Goal: Task Accomplishment & Management: Use online tool/utility

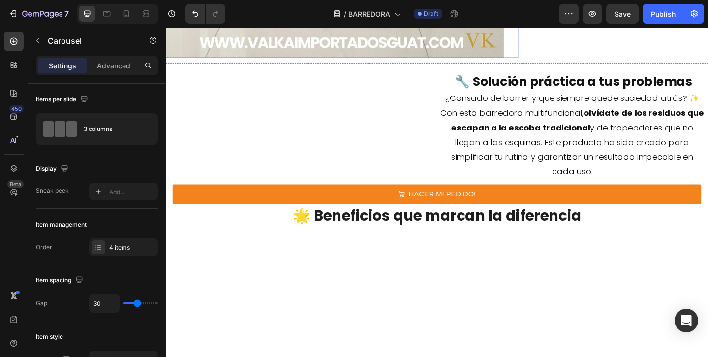
scroll to position [412, 0]
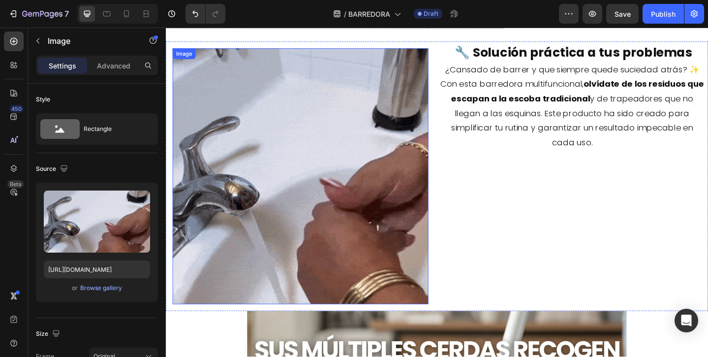
click at [383, 185] on img at bounding box center [312, 189] width 278 height 278
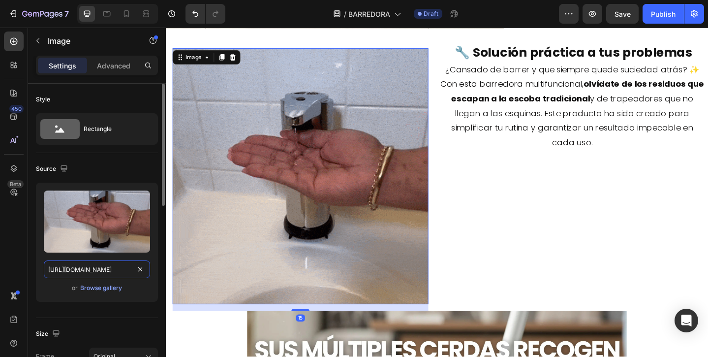
scroll to position [0, 177]
click at [147, 268] on input "[URL][DOMAIN_NAME]" at bounding box center [97, 269] width 106 height 18
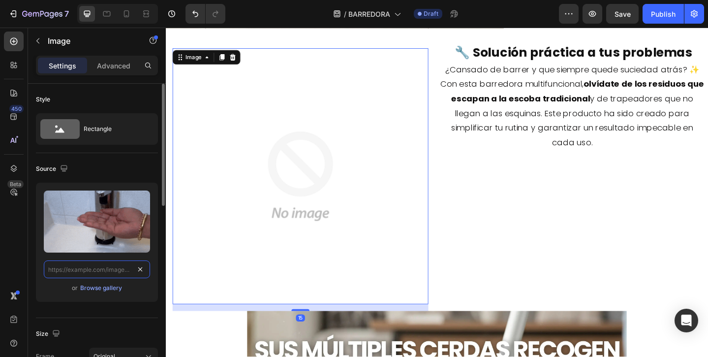
scroll to position [0, 0]
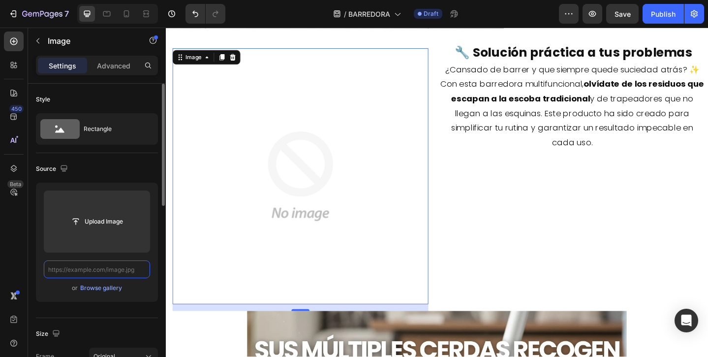
paste input "[URL][DOMAIN_NAME]"
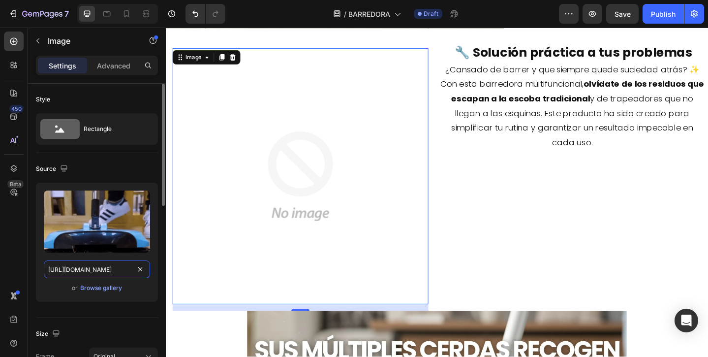
scroll to position [0, 505]
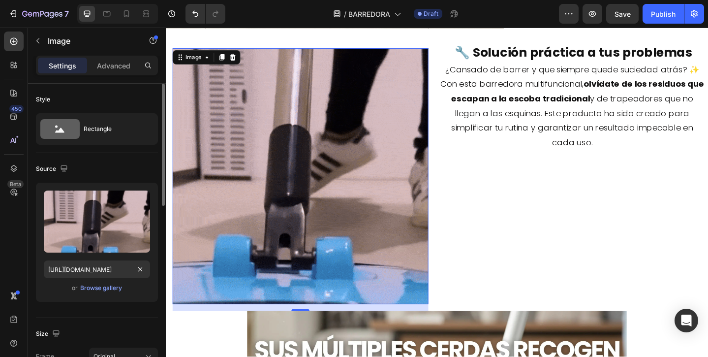
click at [124, 170] on div "Source" at bounding box center [97, 169] width 122 height 16
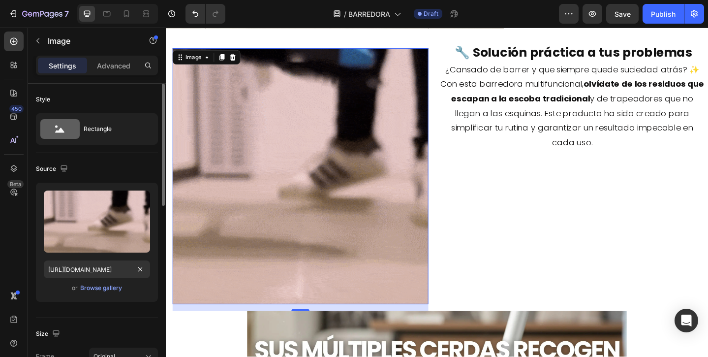
scroll to position [0, 0]
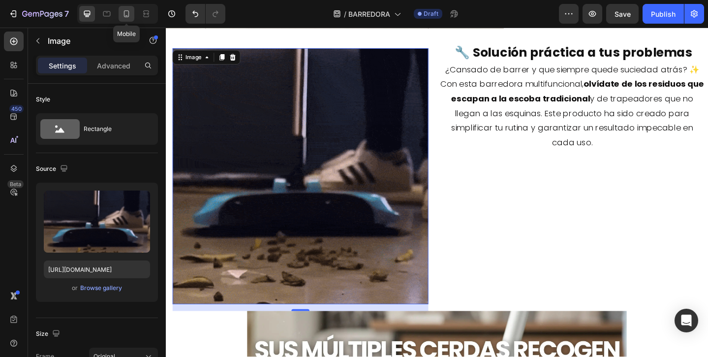
click at [122, 19] on div at bounding box center [127, 14] width 16 height 16
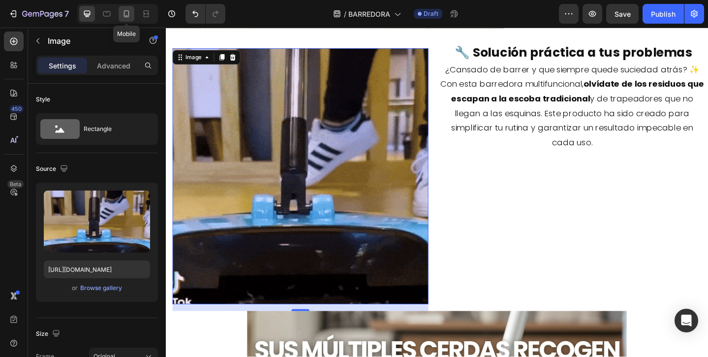
type input "[URL][DOMAIN_NAME]"
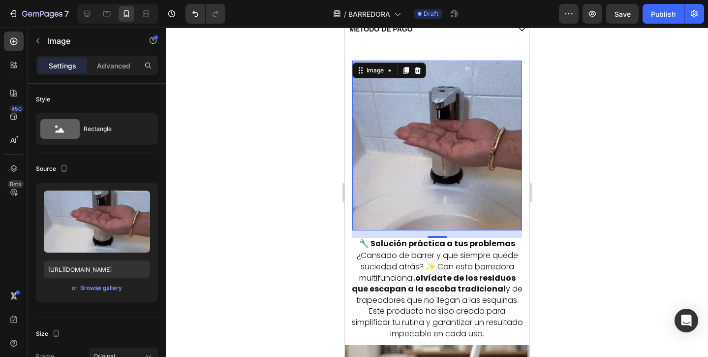
scroll to position [517, 0]
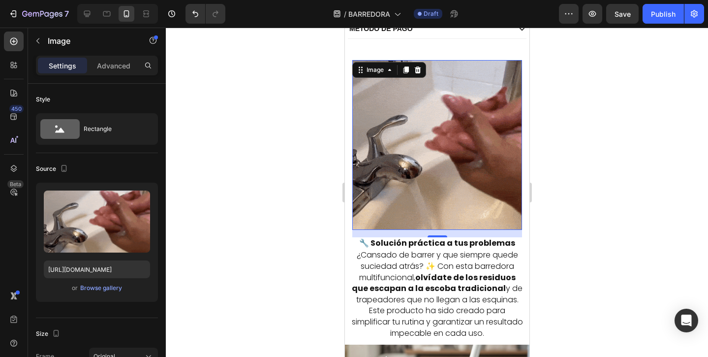
click at [437, 147] on img at bounding box center [437, 145] width 170 height 170
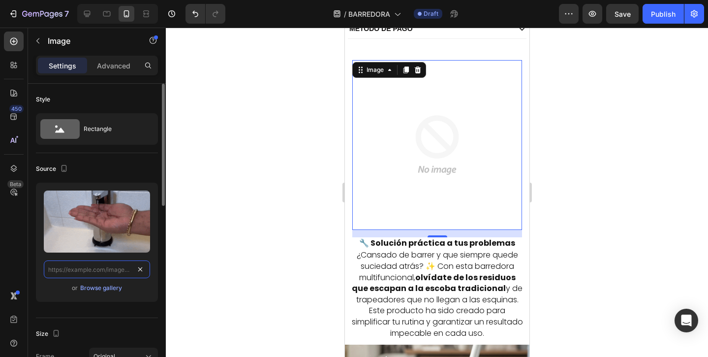
scroll to position [0, 0]
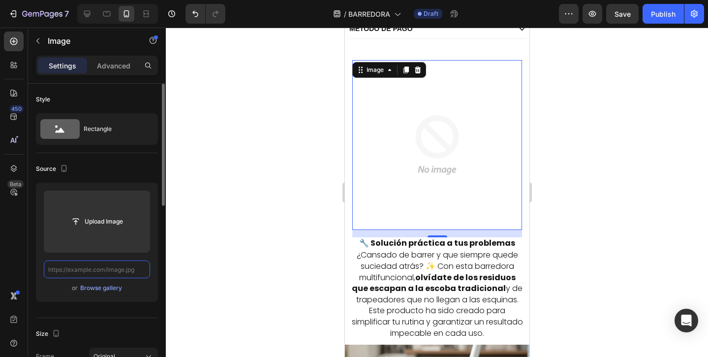
paste input "[URL][DOMAIN_NAME]"
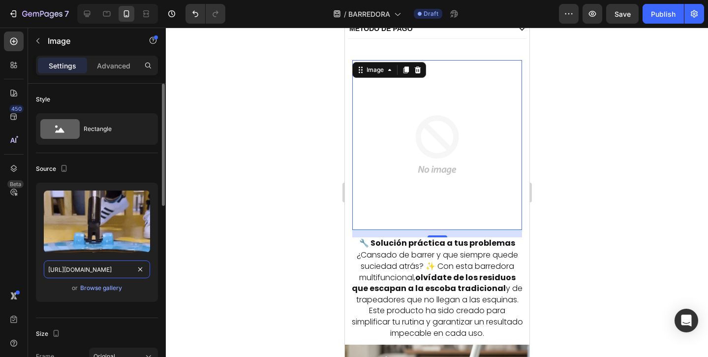
scroll to position [0, 505]
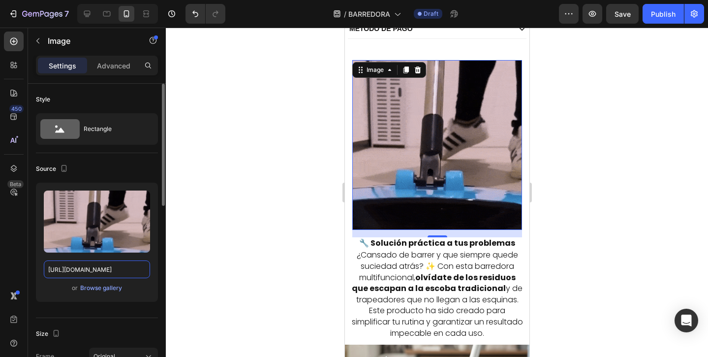
type input "[URL][DOMAIN_NAME]"
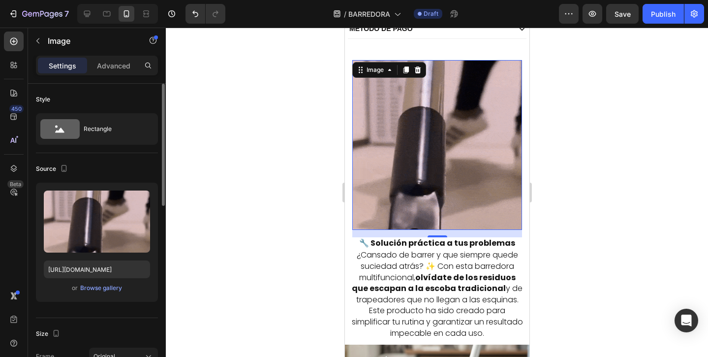
click at [119, 157] on div "Source Upload Image [URL][DOMAIN_NAME] or Browse gallery" at bounding box center [97, 235] width 122 height 165
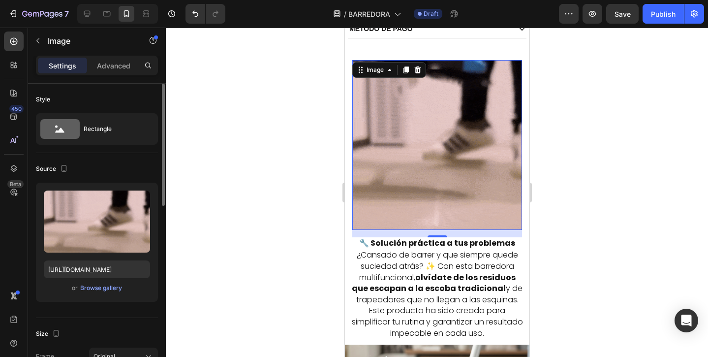
scroll to position [0, 0]
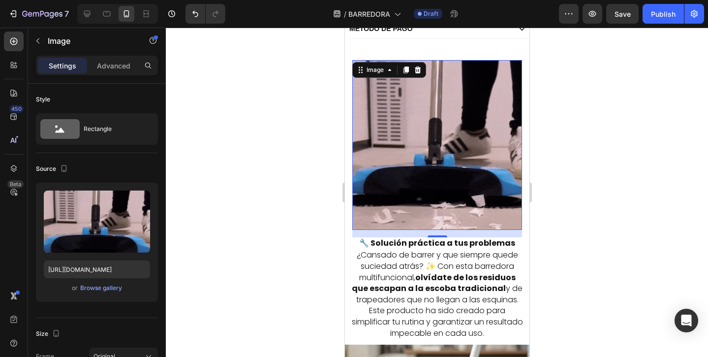
click at [262, 175] on div at bounding box center [437, 192] width 542 height 329
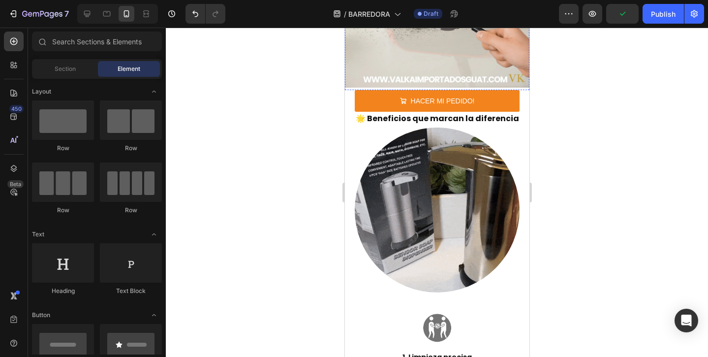
scroll to position [962, 0]
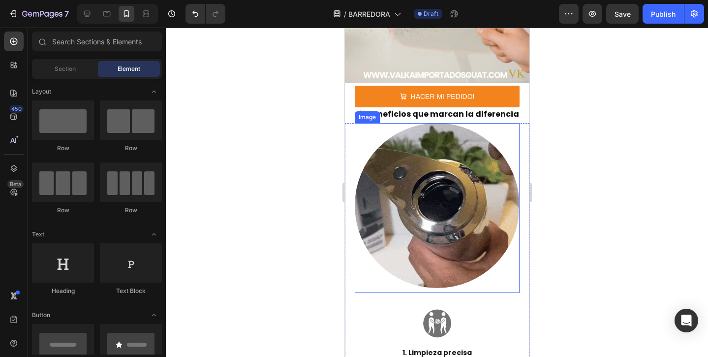
click at [432, 211] on img at bounding box center [436, 205] width 165 height 165
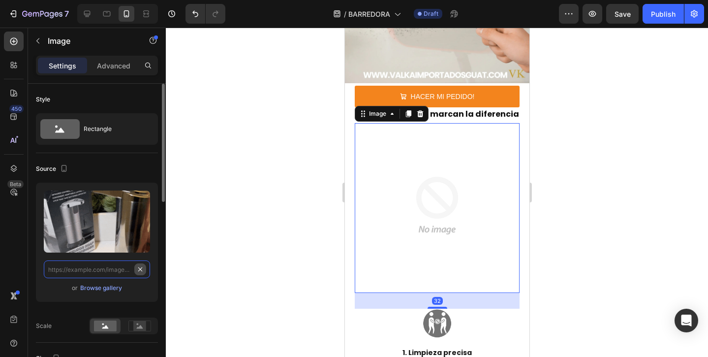
scroll to position [0, 0]
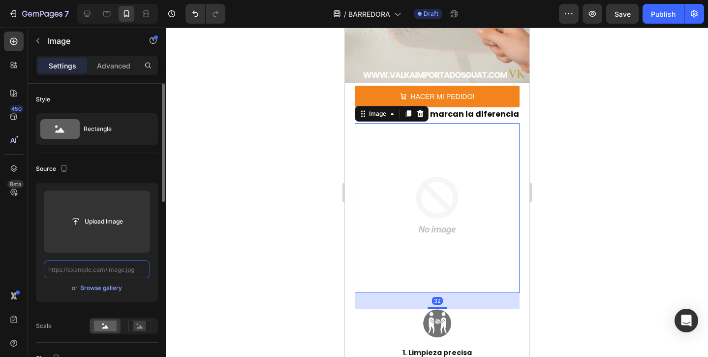
paste input "[URL][DOMAIN_NAME]"
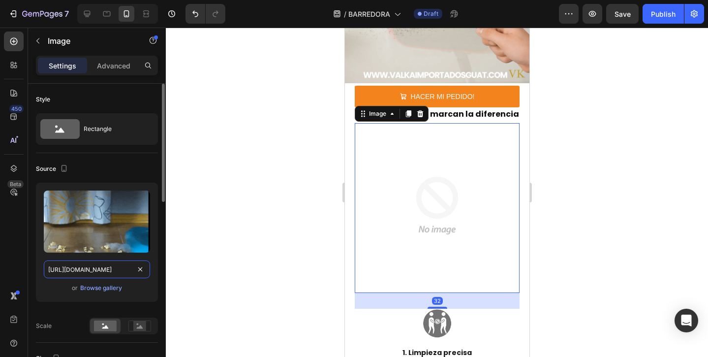
scroll to position [0, 94]
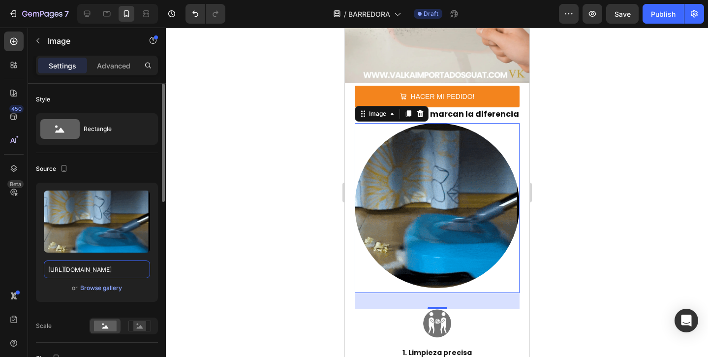
type input "[URL][DOMAIN_NAME]"
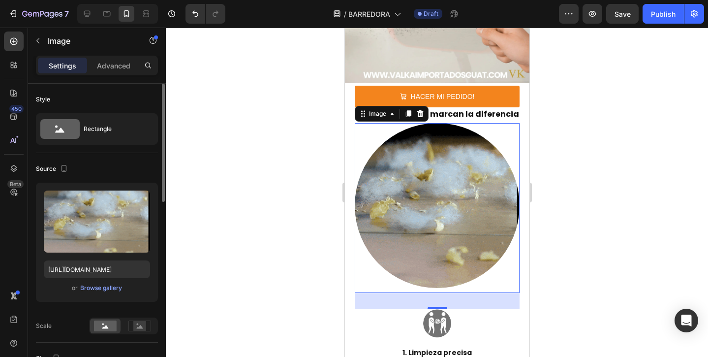
click at [125, 167] on div "Source" at bounding box center [97, 169] width 122 height 16
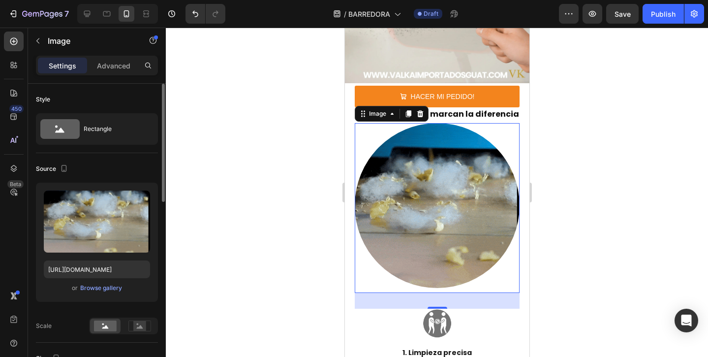
scroll to position [0, 0]
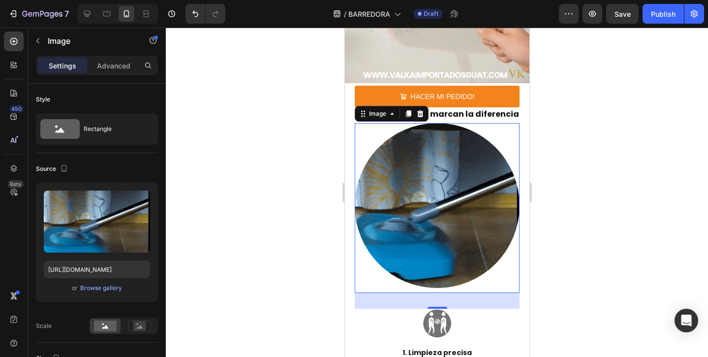
click at [214, 172] on div at bounding box center [437, 192] width 542 height 329
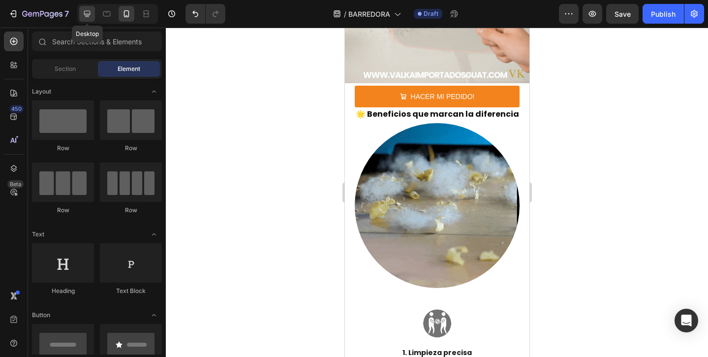
click at [84, 17] on icon at bounding box center [87, 14] width 10 height 10
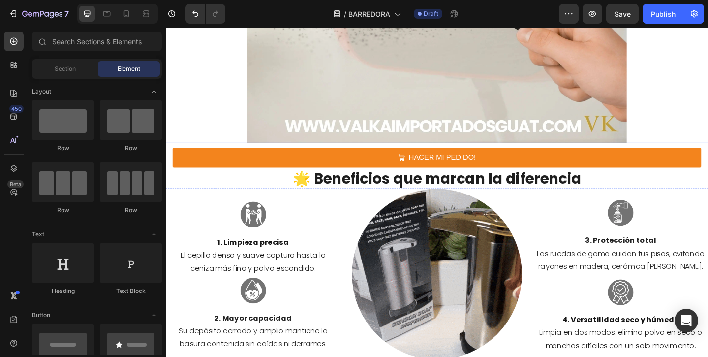
scroll to position [1104, 0]
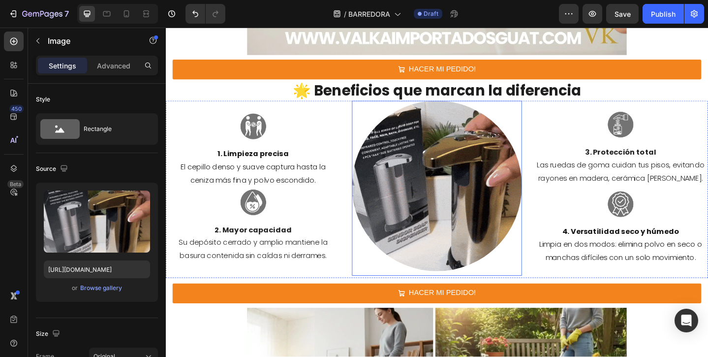
click at [468, 173] on img at bounding box center [461, 199] width 185 height 185
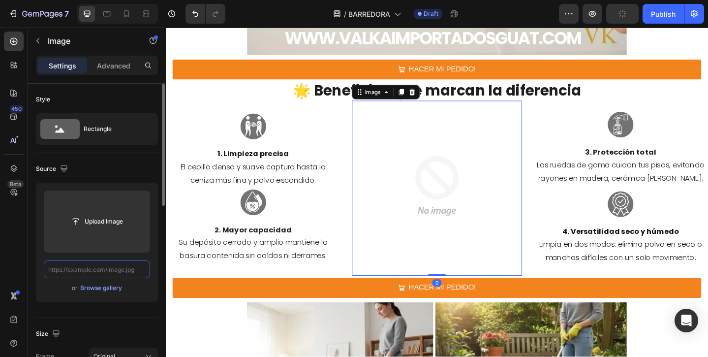
scroll to position [0, 0]
paste input "[URL][DOMAIN_NAME]"
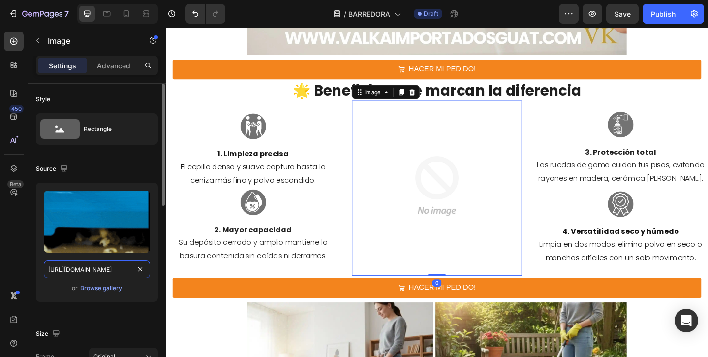
scroll to position [0, 94]
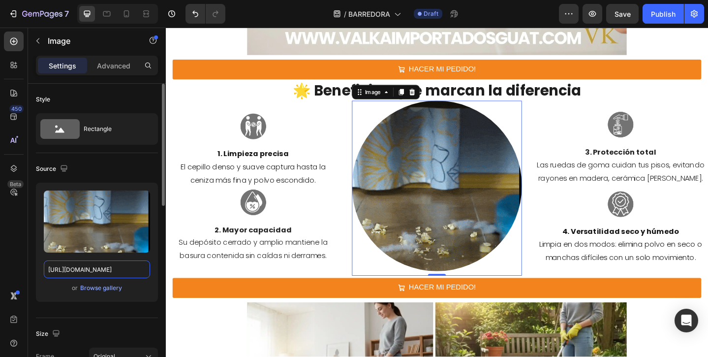
type input "[URL][DOMAIN_NAME]"
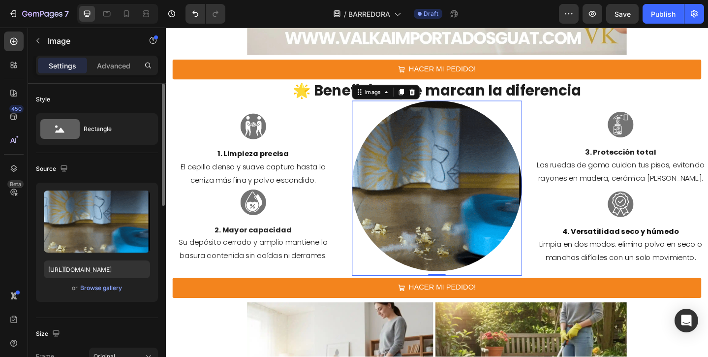
click at [124, 171] on div "Source" at bounding box center [97, 169] width 122 height 16
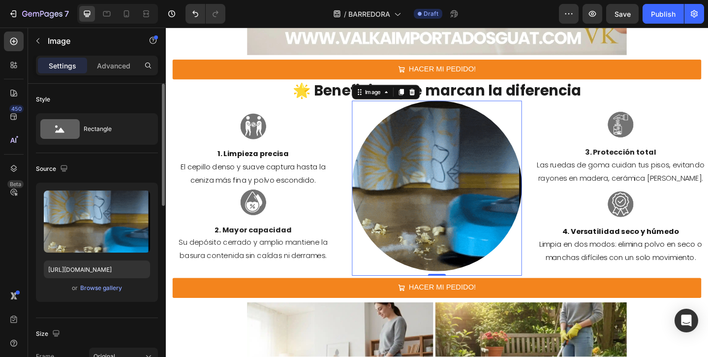
scroll to position [0, 0]
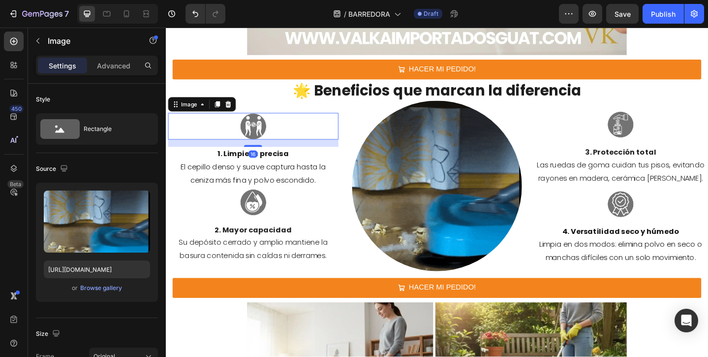
click at [215, 138] on div at bounding box center [260, 135] width 185 height 29
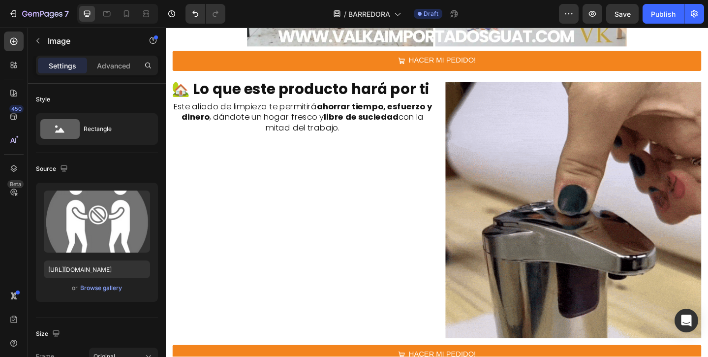
scroll to position [1805, 0]
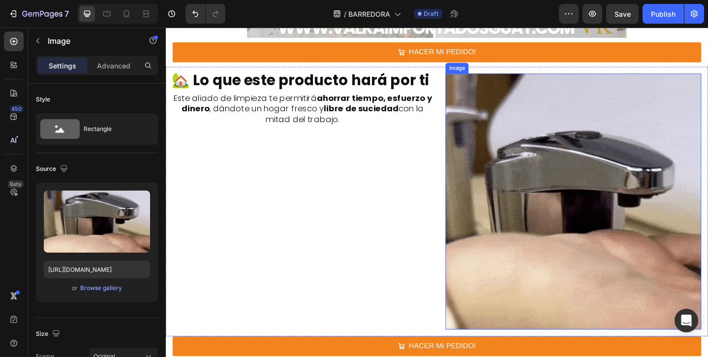
click at [546, 173] on img at bounding box center [609, 217] width 278 height 278
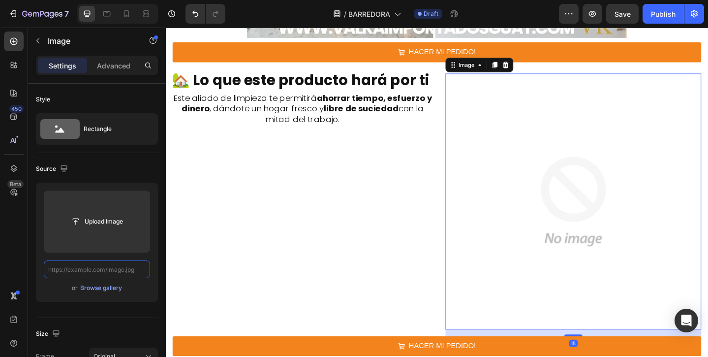
scroll to position [0, 0]
paste input "[URL][DOMAIN_NAME]"
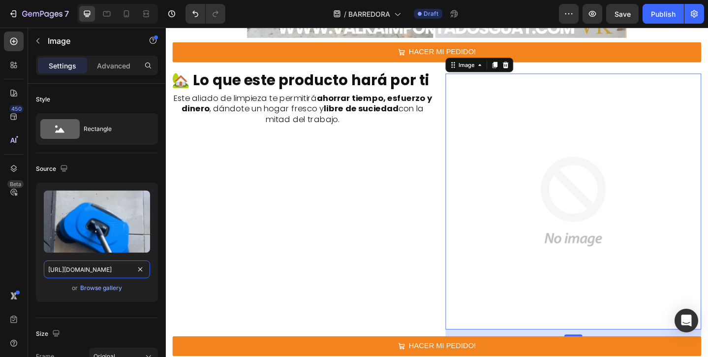
scroll to position [0, 95]
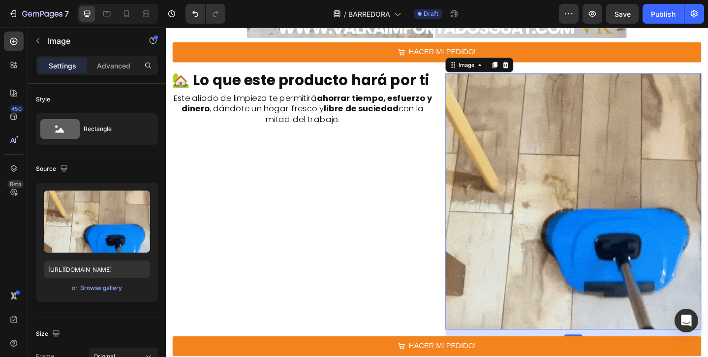
click at [125, 172] on div "Source" at bounding box center [97, 169] width 122 height 16
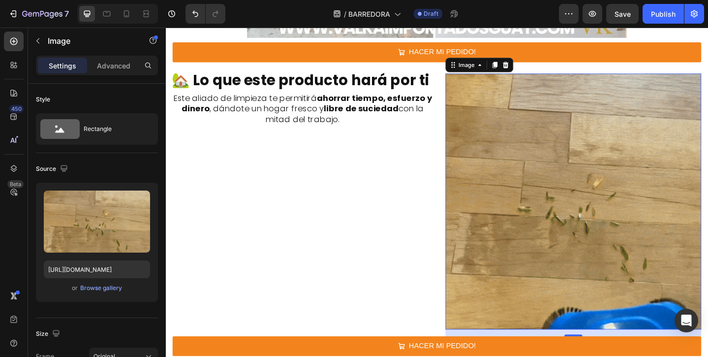
scroll to position [0, 0]
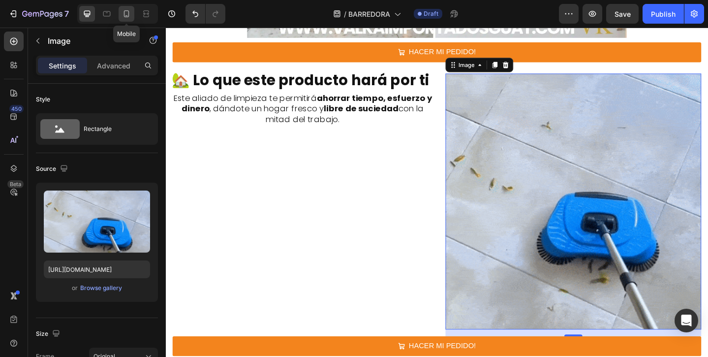
click at [126, 17] on icon at bounding box center [127, 14] width 10 height 10
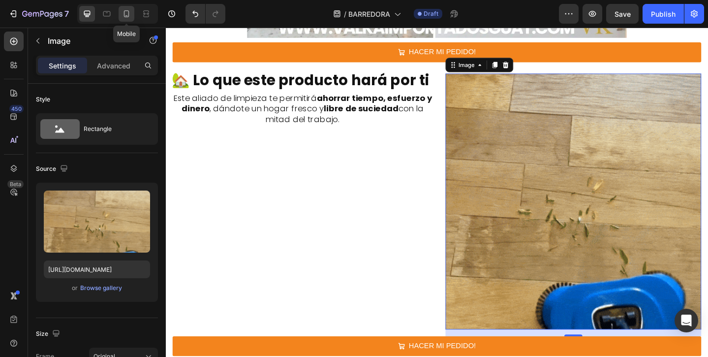
type input "[URL][DOMAIN_NAME]"
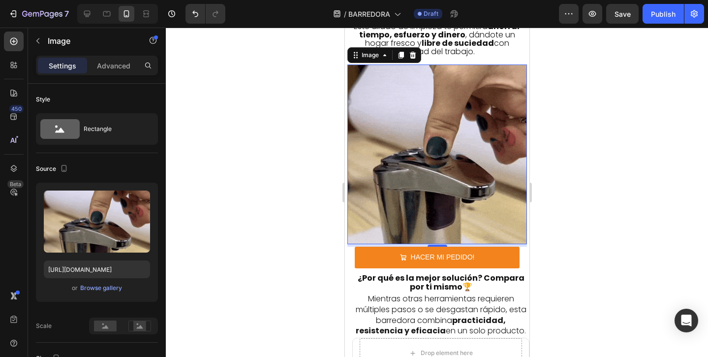
scroll to position [1643, 0]
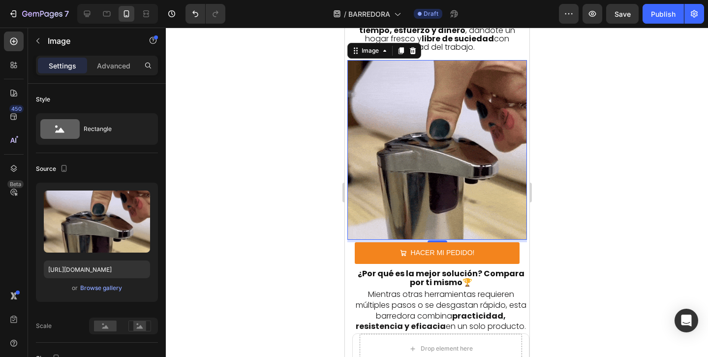
click at [466, 156] on img at bounding box center [437, 150] width 180 height 180
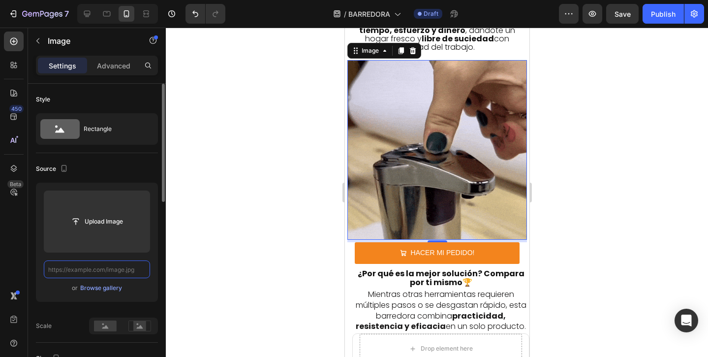
scroll to position [0, 0]
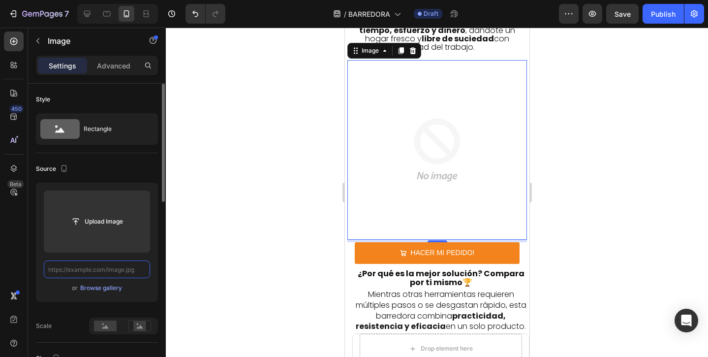
paste input "[URL][DOMAIN_NAME]"
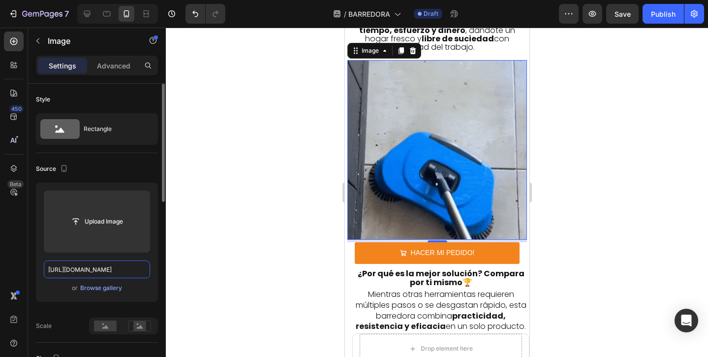
scroll to position [0, 95]
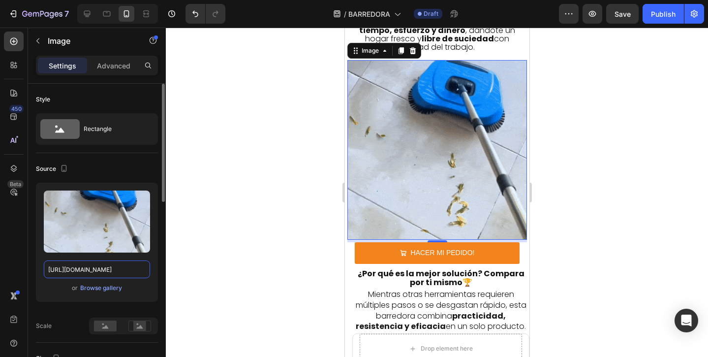
type input "[URL][DOMAIN_NAME]"
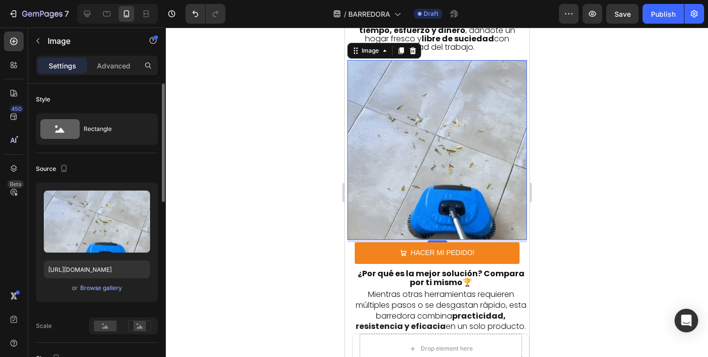
click at [126, 179] on div "Source Upload Image [URL][DOMAIN_NAME] or Browse gallery Scale" at bounding box center [97, 247] width 122 height 189
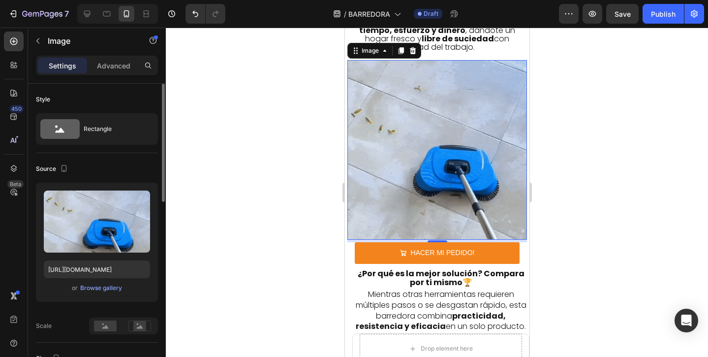
scroll to position [0, 0]
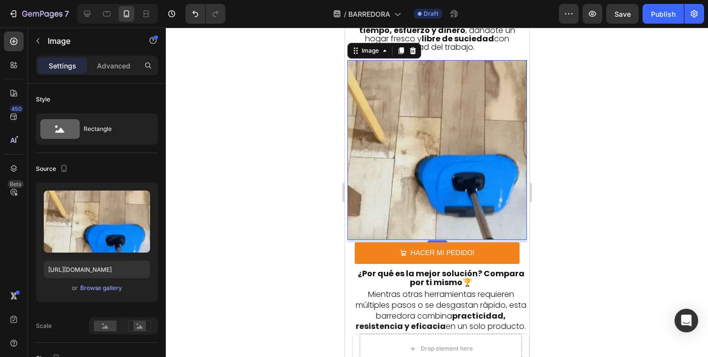
click at [265, 192] on div at bounding box center [437, 192] width 542 height 329
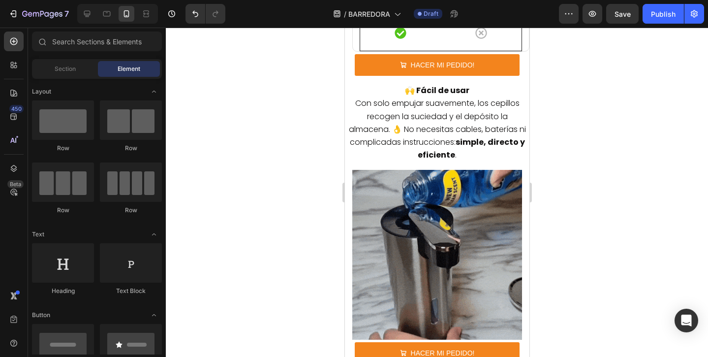
scroll to position [2406, 0]
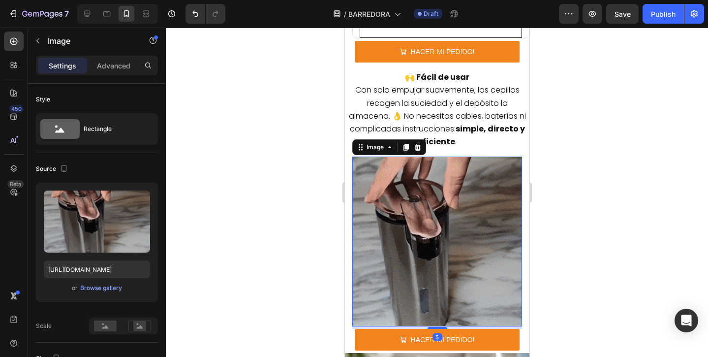
click at [503, 248] on img at bounding box center [437, 241] width 170 height 170
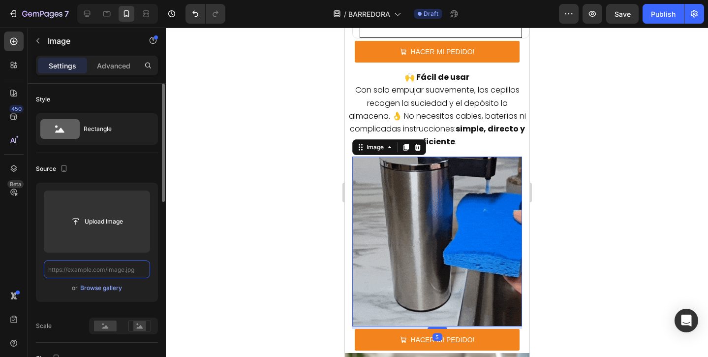
scroll to position [0, 0]
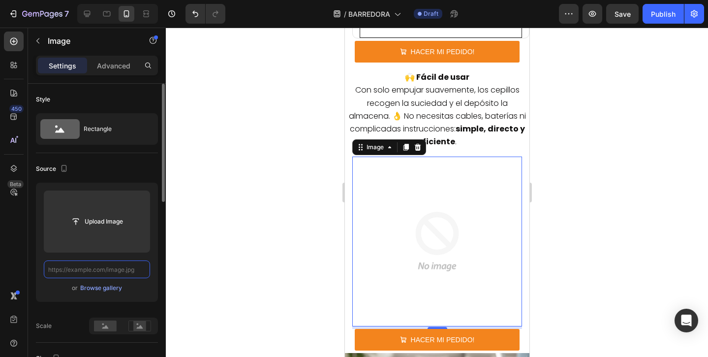
paste input "[URL][DOMAIN_NAME]"
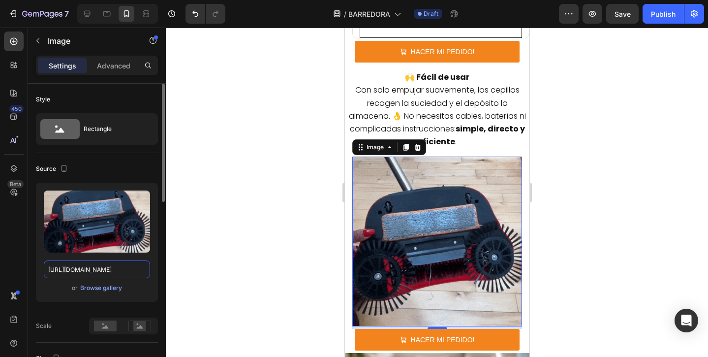
type input "[URL][DOMAIN_NAME]"
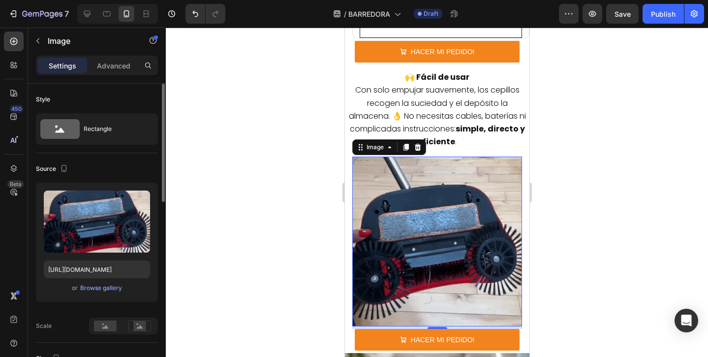
scroll to position [0, 0]
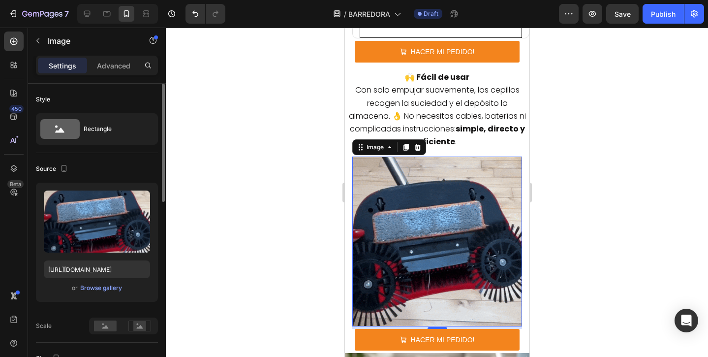
click at [270, 203] on div at bounding box center [437, 192] width 542 height 329
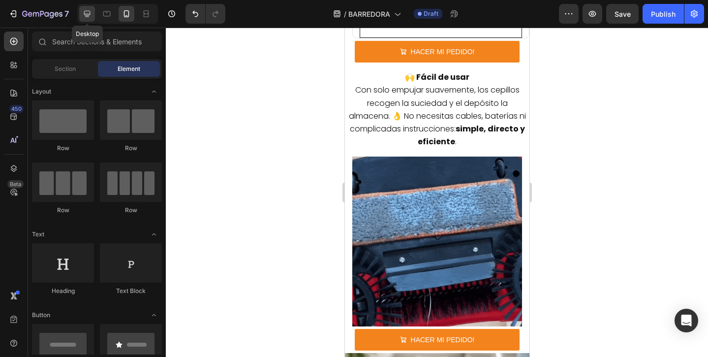
click at [88, 18] on icon at bounding box center [87, 14] width 10 height 10
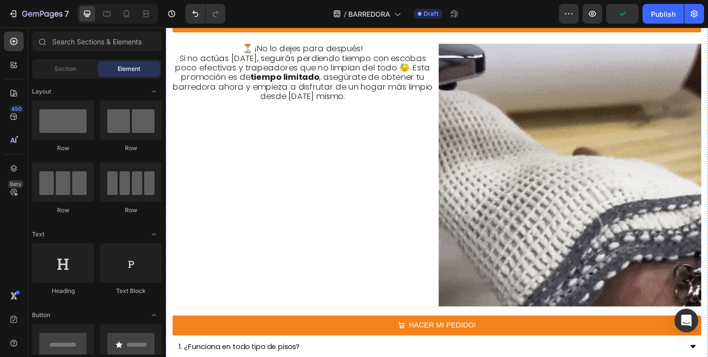
scroll to position [2870, 0]
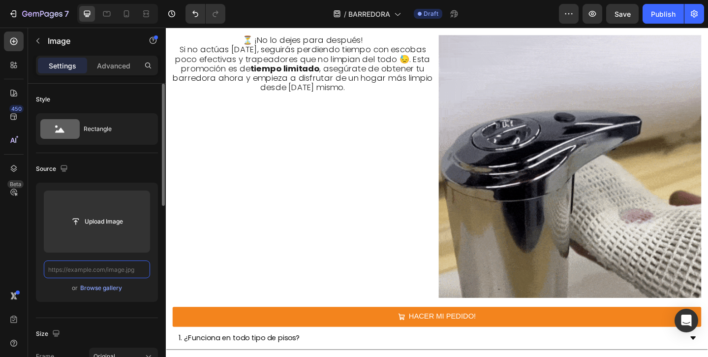
scroll to position [0, 0]
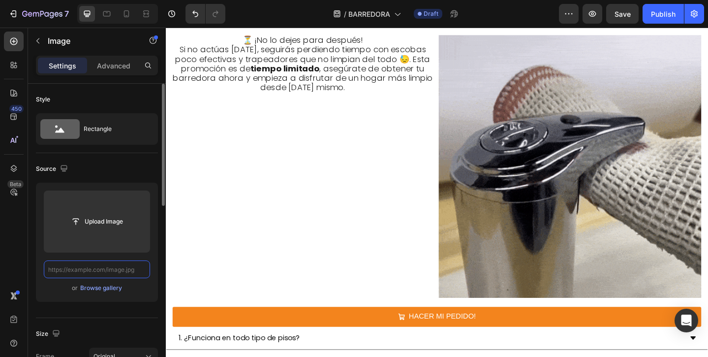
paste input "[URL][DOMAIN_NAME]"
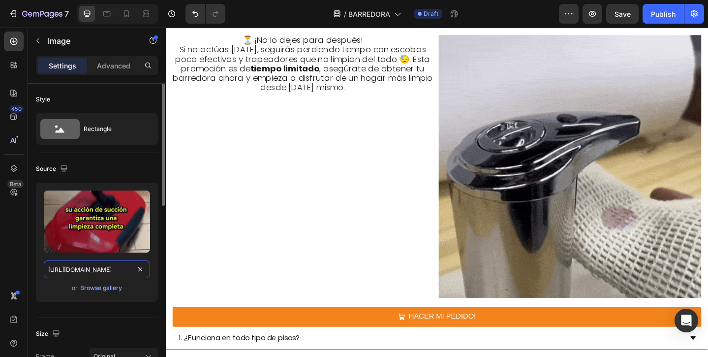
scroll to position [0, 99]
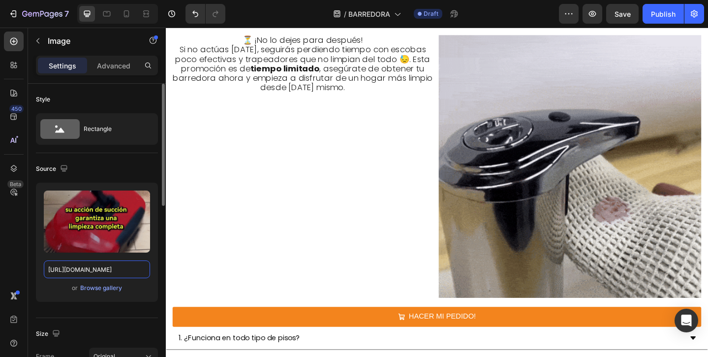
type input "[URL][DOMAIN_NAME]"
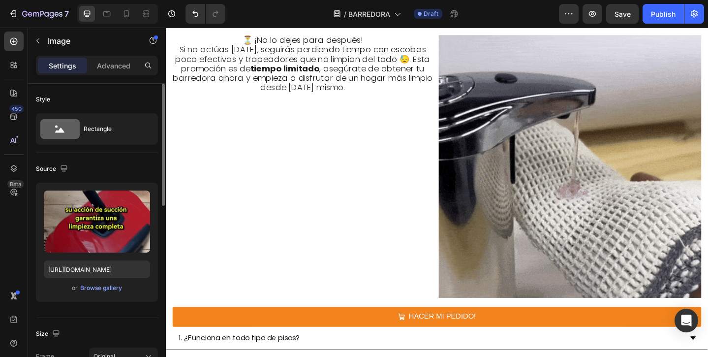
scroll to position [0, 0]
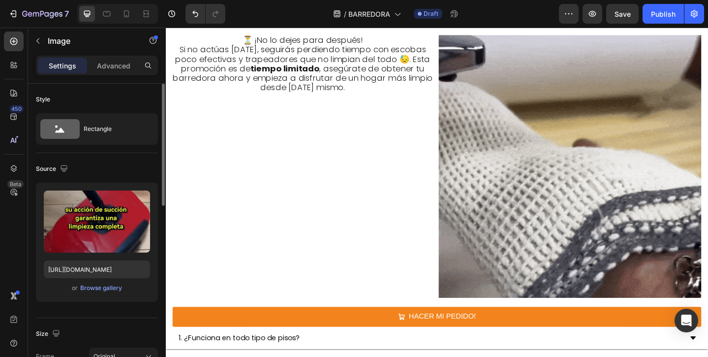
click at [116, 180] on div "Source Upload Image [URL][DOMAIN_NAME] or Browse gallery" at bounding box center [97, 235] width 122 height 165
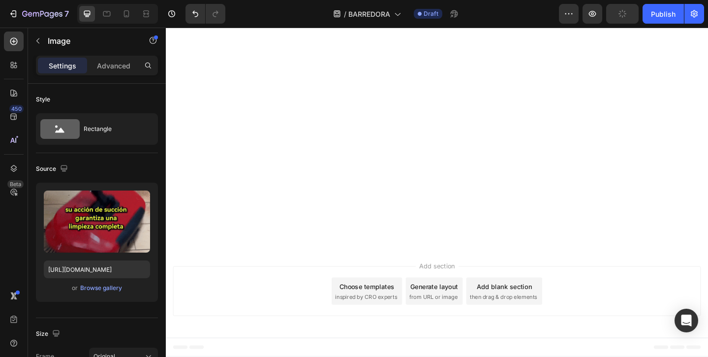
scroll to position [3677, 0]
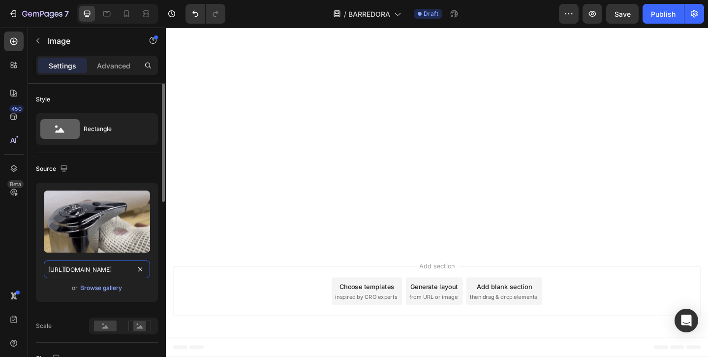
click at [149, 270] on input "[URL][DOMAIN_NAME]" at bounding box center [97, 269] width 106 height 18
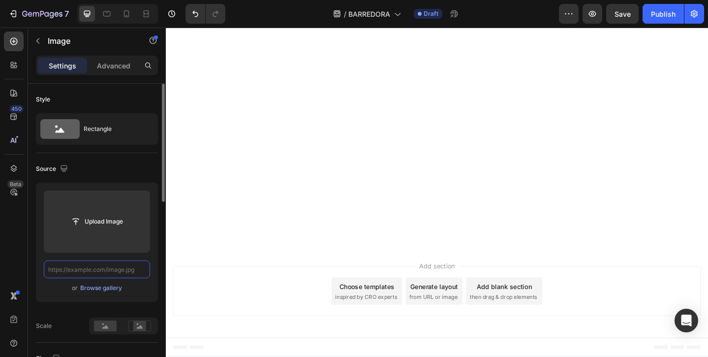
paste input "[URL][DOMAIN_NAME]"
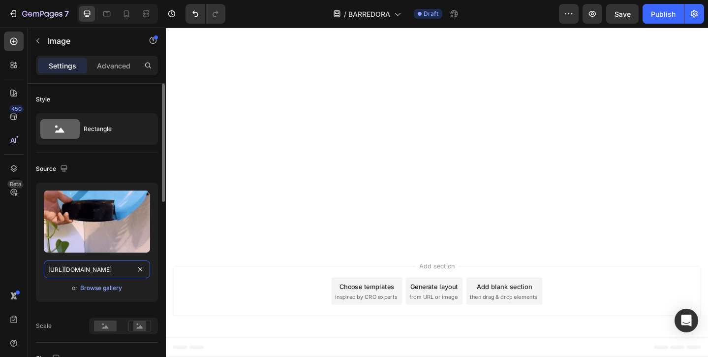
type input "[URL][DOMAIN_NAME]"
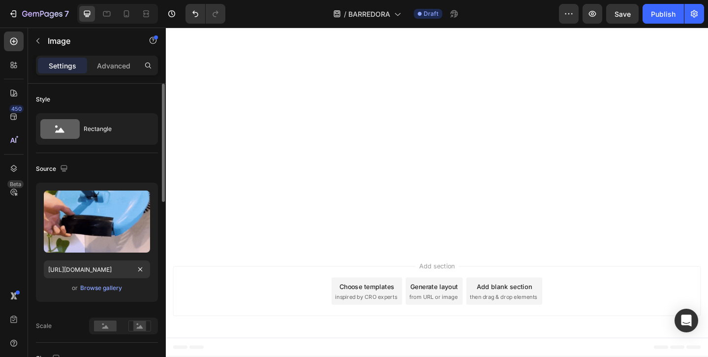
click at [120, 165] on div "Source" at bounding box center [97, 169] width 122 height 16
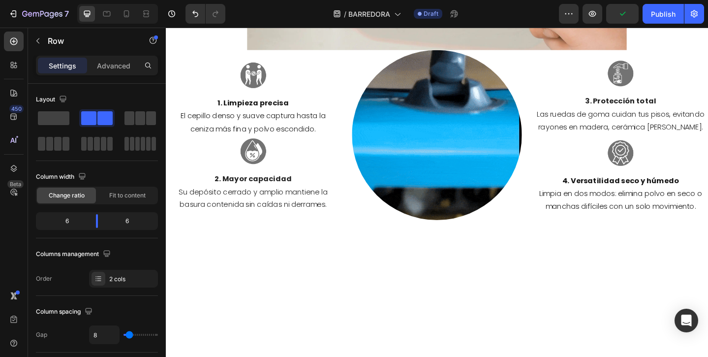
scroll to position [1036, 0]
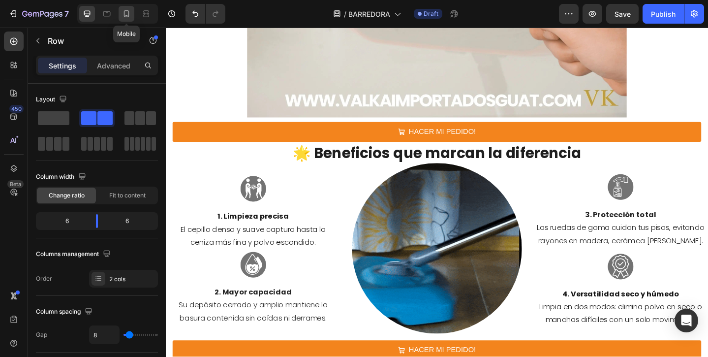
click at [128, 13] on icon at bounding box center [127, 14] width 10 height 10
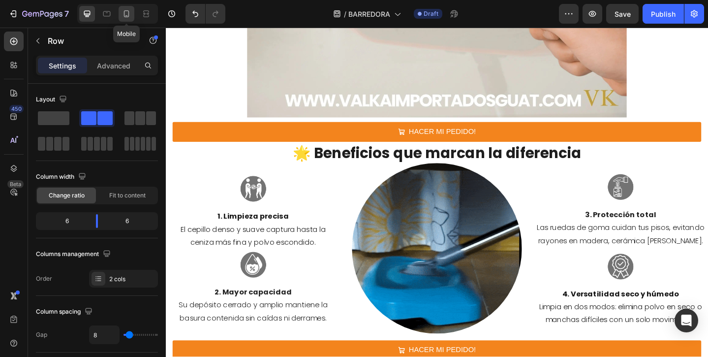
type input "0"
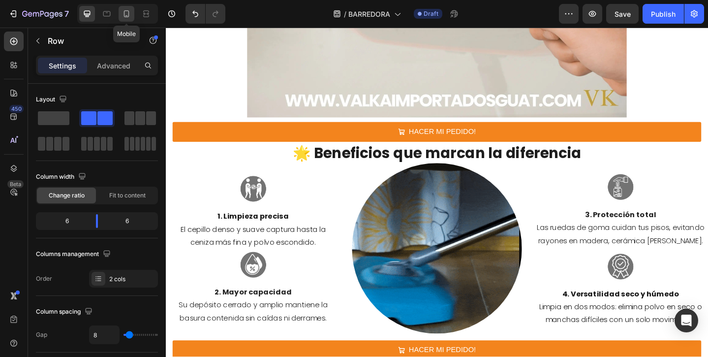
type input "0"
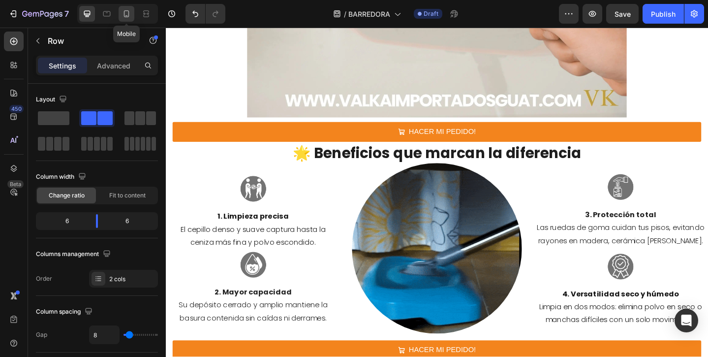
type input "100%"
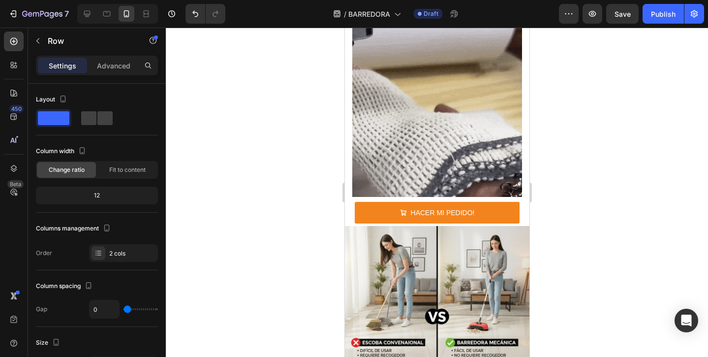
scroll to position [3096, 0]
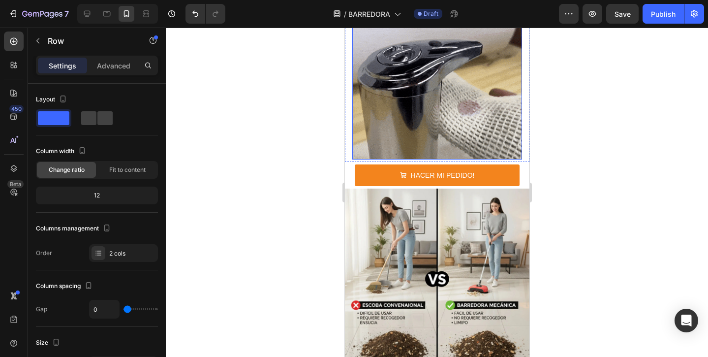
click at [401, 80] on img at bounding box center [437, 75] width 170 height 170
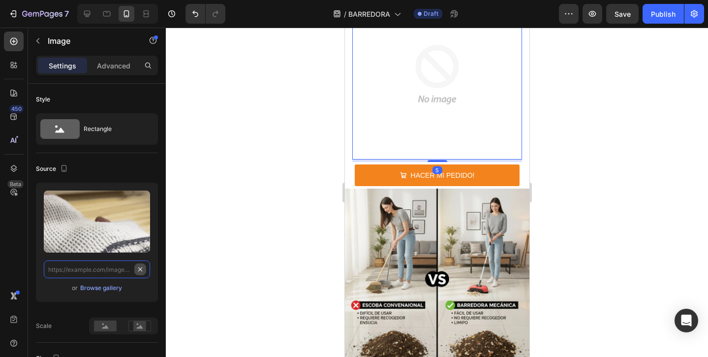
scroll to position [0, 0]
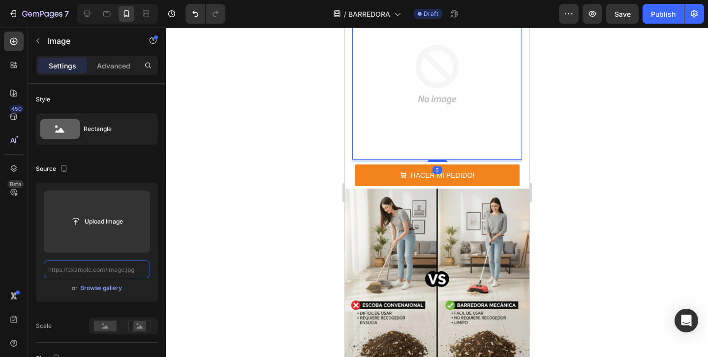
paste input "[URL][DOMAIN_NAME]"
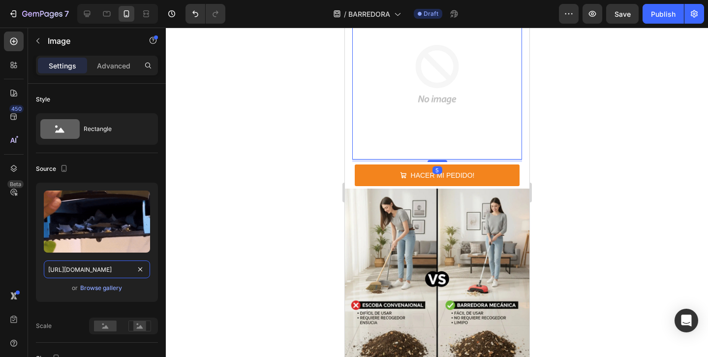
scroll to position [0, 97]
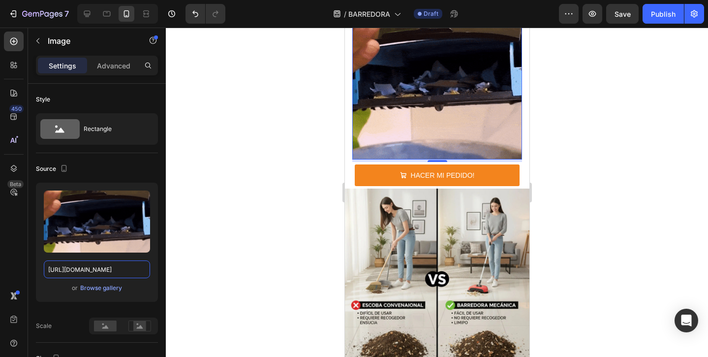
type input "[URL][DOMAIN_NAME]"
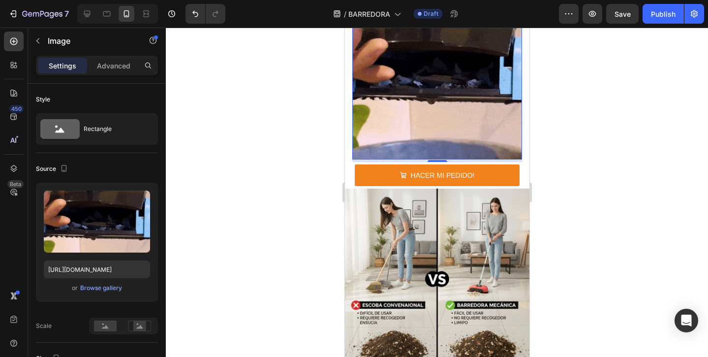
scroll to position [0, 0]
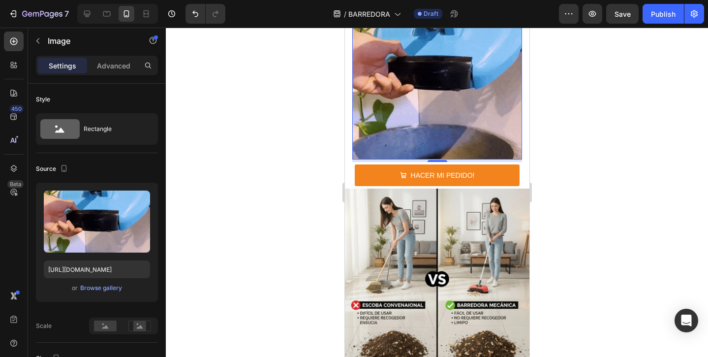
click at [228, 220] on div at bounding box center [437, 192] width 542 height 329
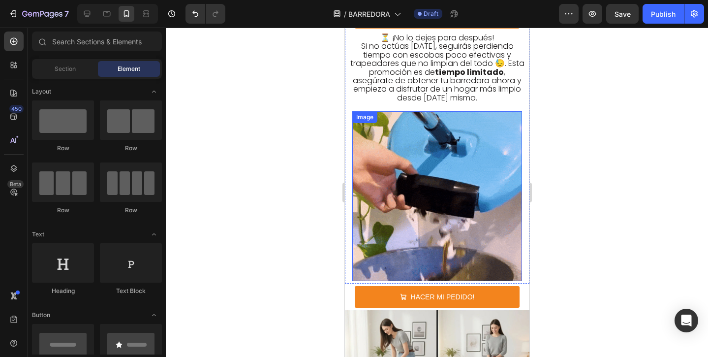
scroll to position [2974, 0]
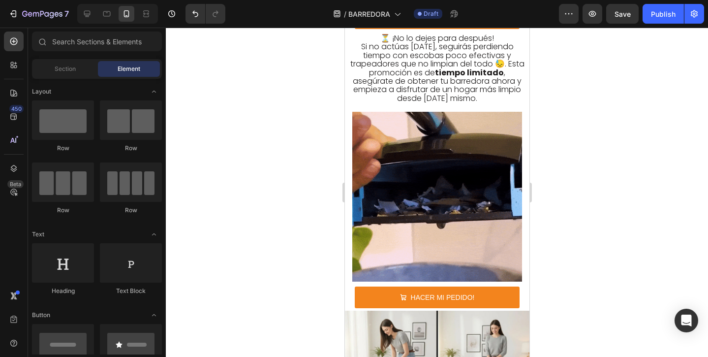
click at [293, 179] on div at bounding box center [437, 192] width 542 height 329
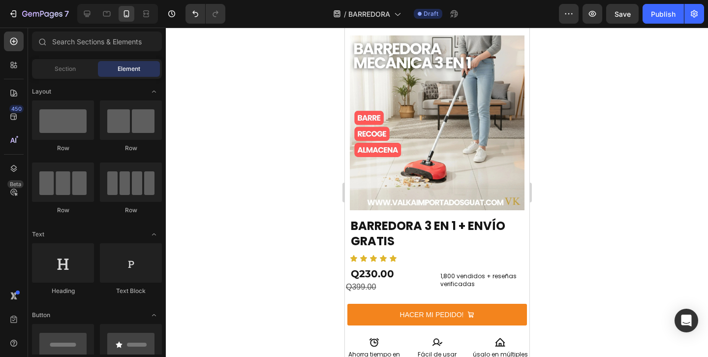
scroll to position [0, 0]
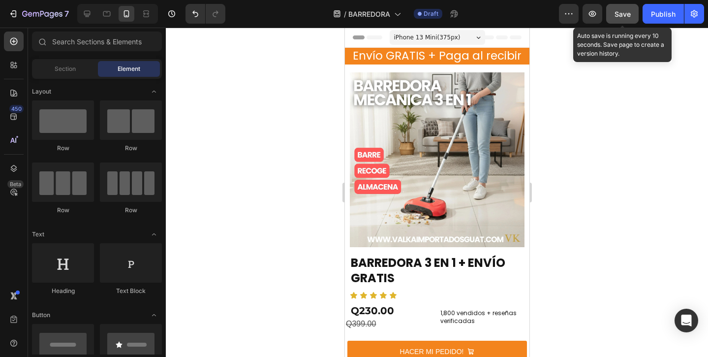
click at [626, 12] on span "Save" at bounding box center [622, 14] width 16 height 8
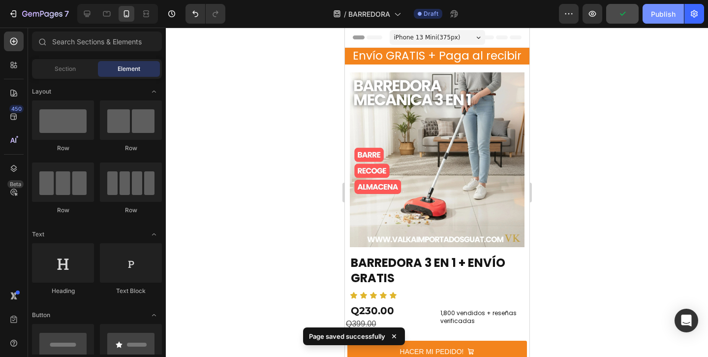
click at [662, 17] on div "Publish" at bounding box center [663, 14] width 25 height 10
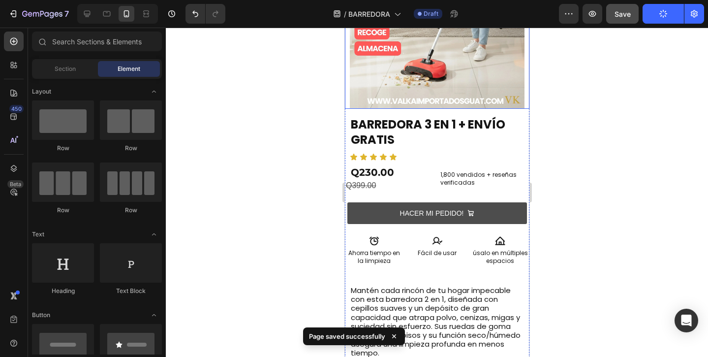
scroll to position [171, 0]
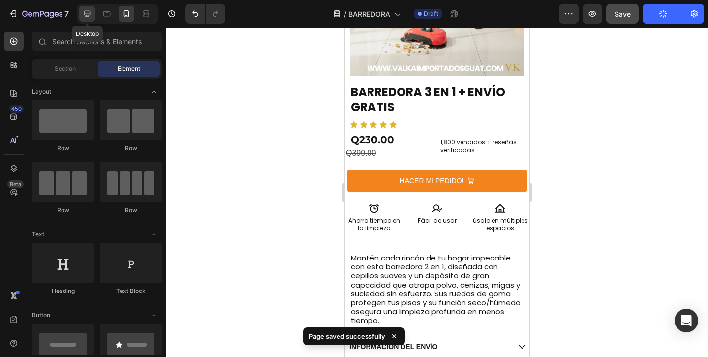
click at [87, 13] on icon at bounding box center [87, 14] width 10 height 10
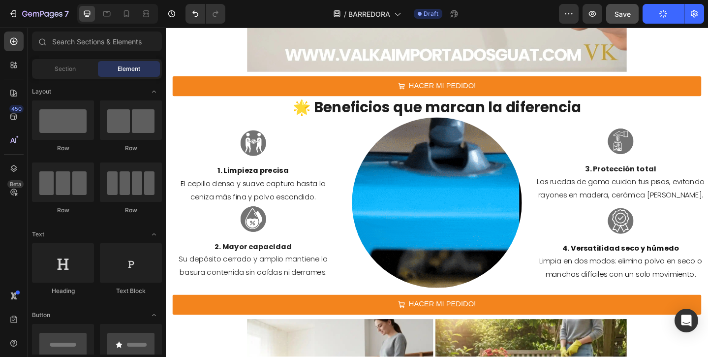
scroll to position [1085, 0]
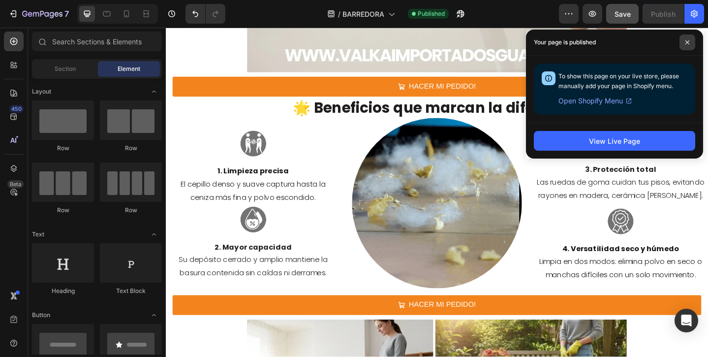
click at [690, 42] on span at bounding box center [687, 42] width 16 height 16
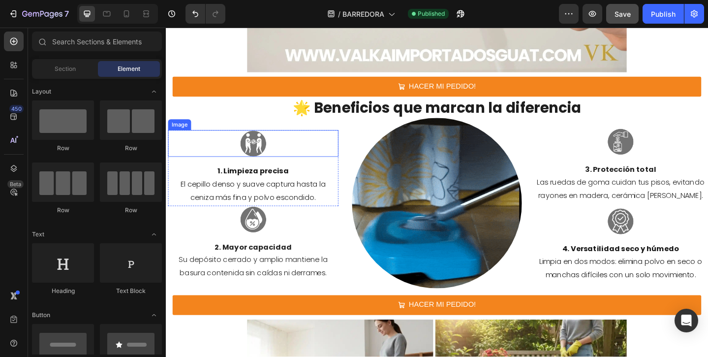
click at [258, 155] on img at bounding box center [260, 153] width 29 height 29
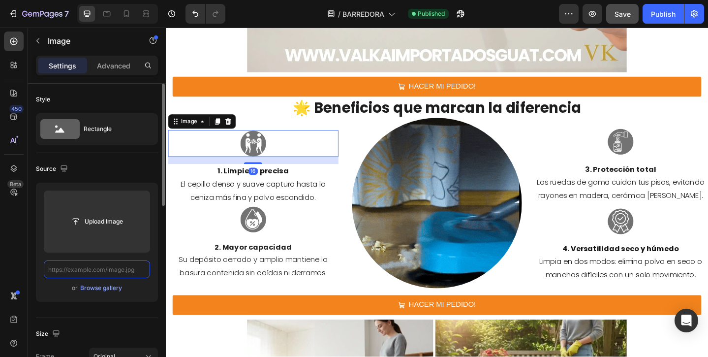
scroll to position [0, 0]
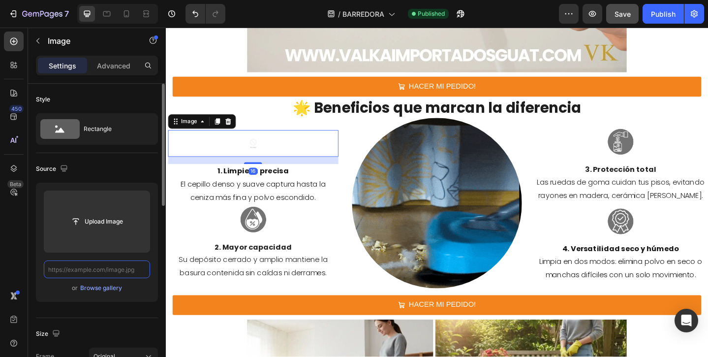
paste input "[URL][DOMAIN_NAME]"
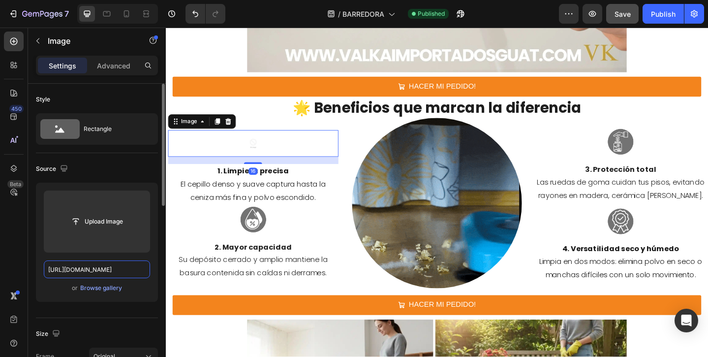
scroll to position [0, 255]
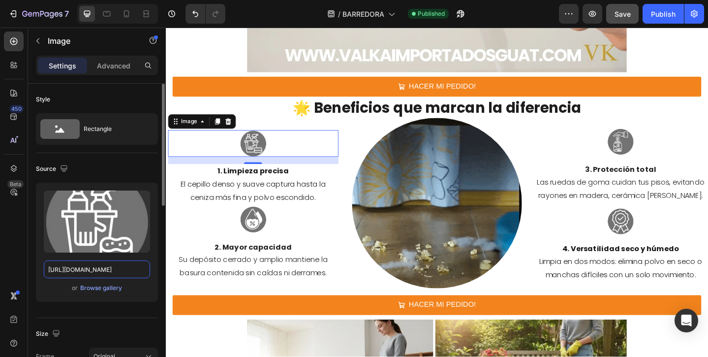
type input "[URL][DOMAIN_NAME]"
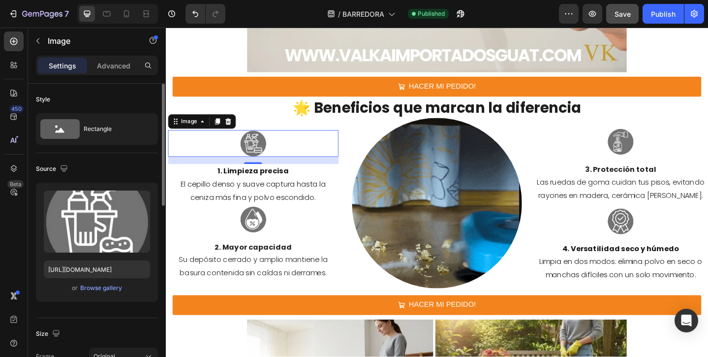
scroll to position [0, 0]
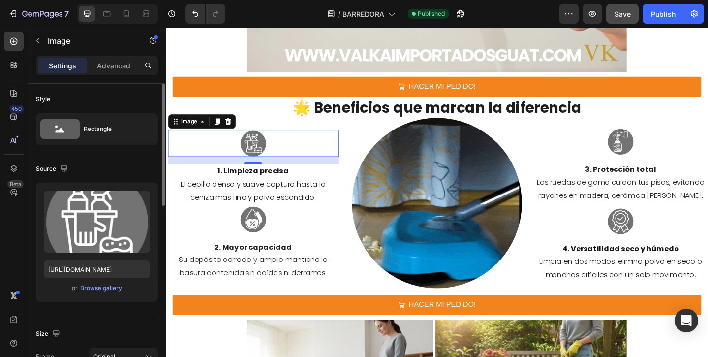
click at [143, 168] on div "Source" at bounding box center [97, 169] width 122 height 16
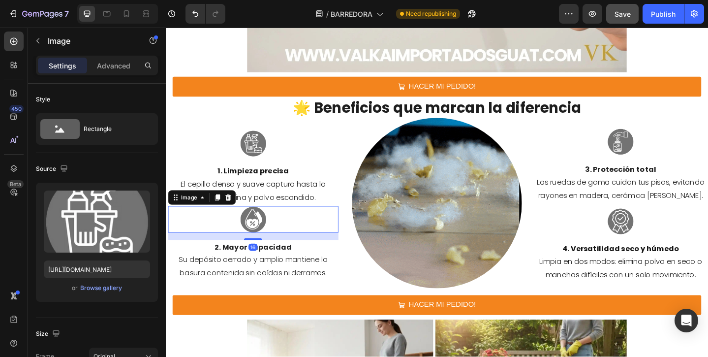
click at [254, 246] on img at bounding box center [260, 236] width 29 height 29
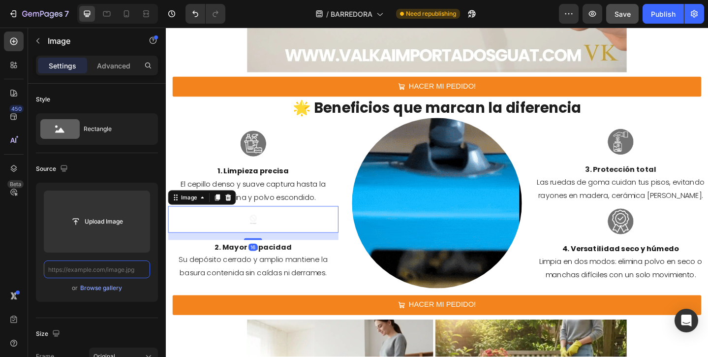
paste input "[URL][DOMAIN_NAME]"
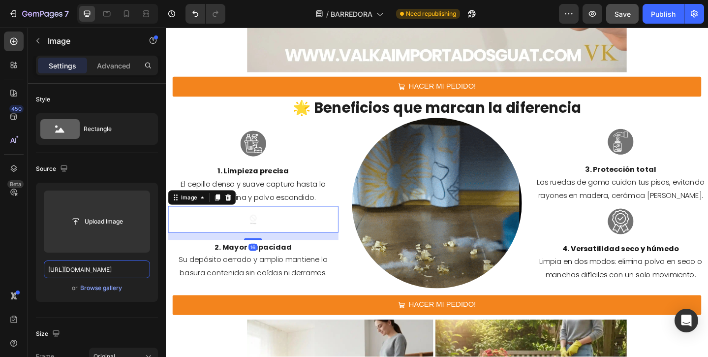
scroll to position [0, 258]
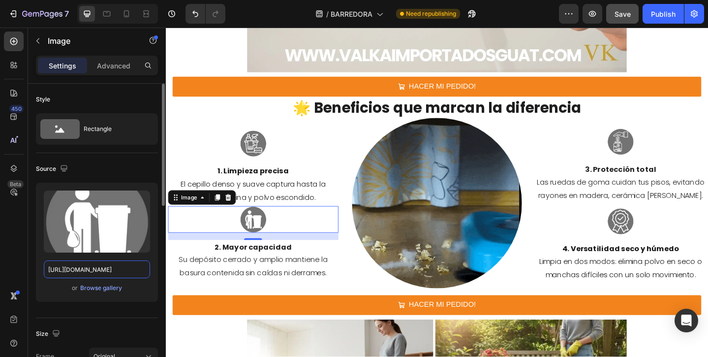
type input "[URL][DOMAIN_NAME]"
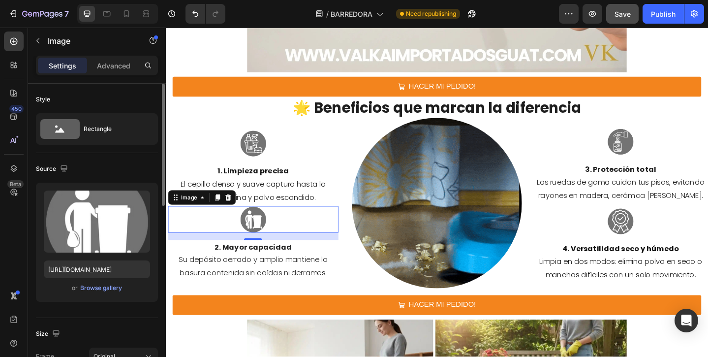
scroll to position [0, 0]
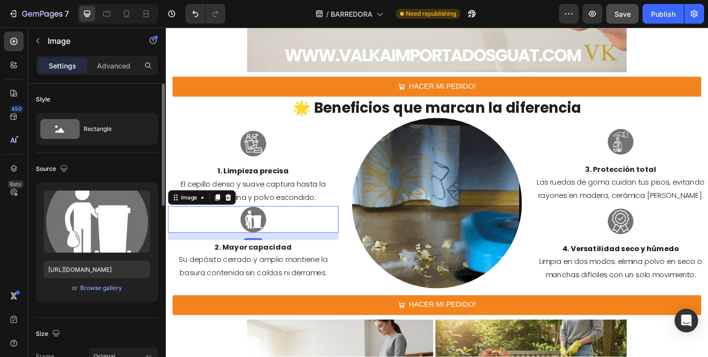
click at [126, 170] on div "Source" at bounding box center [97, 169] width 122 height 16
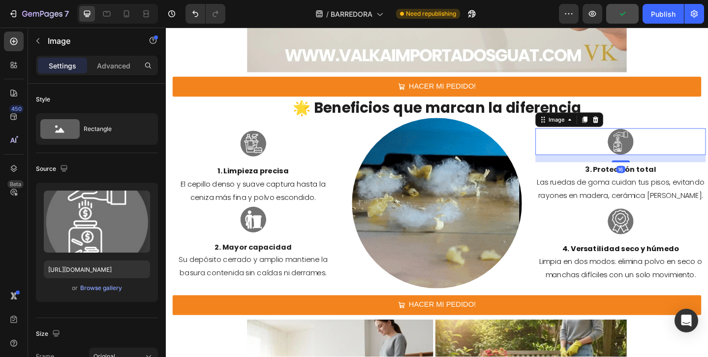
click at [653, 152] on img at bounding box center [660, 151] width 29 height 29
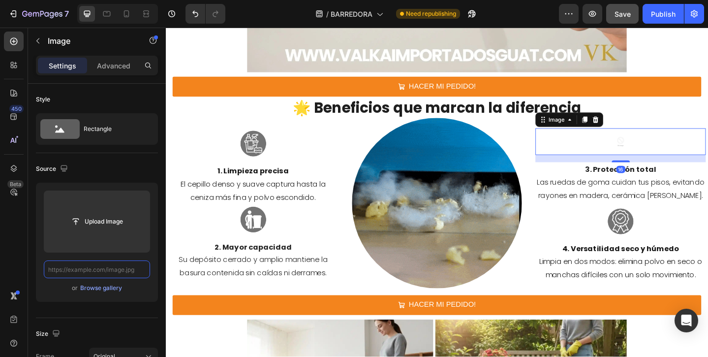
paste input "[URL][DOMAIN_NAME]"
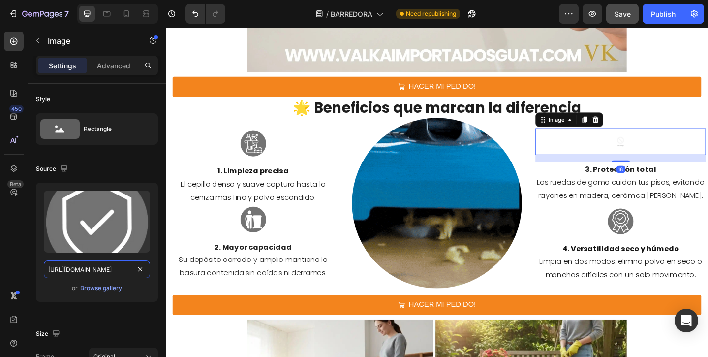
scroll to position [0, 251]
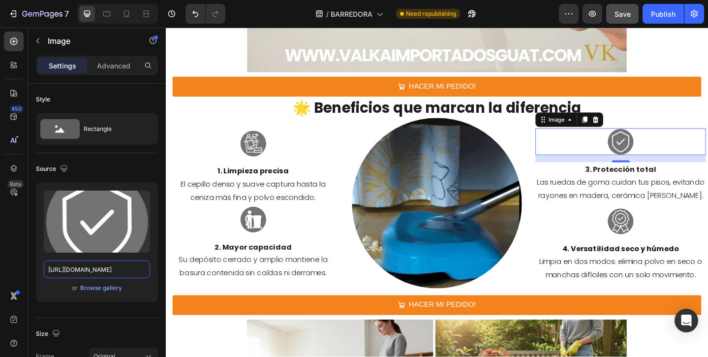
type input "[URL][DOMAIN_NAME]"
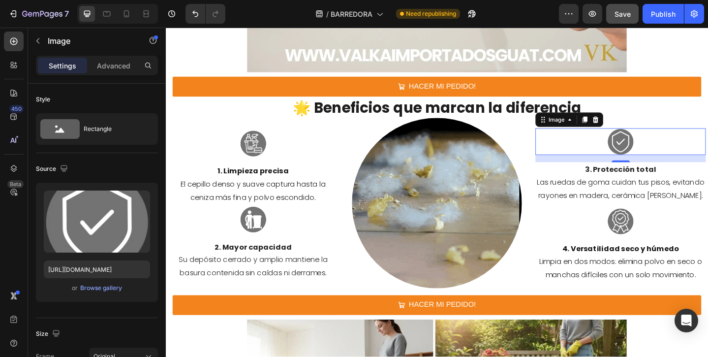
click at [100, 168] on div "Source" at bounding box center [97, 169] width 122 height 16
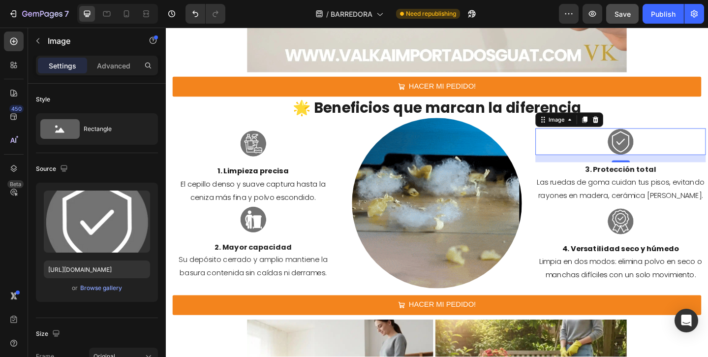
scroll to position [0, 0]
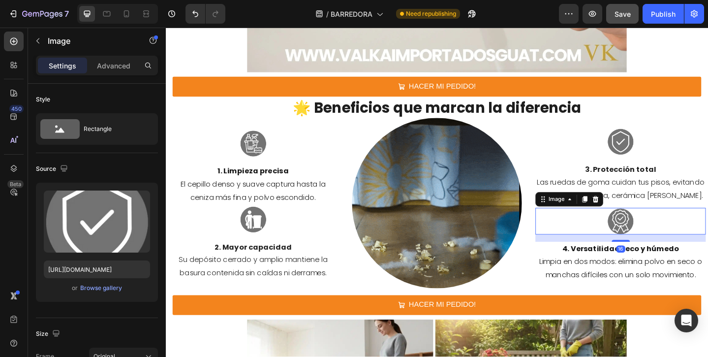
click at [670, 241] on img at bounding box center [660, 238] width 29 height 29
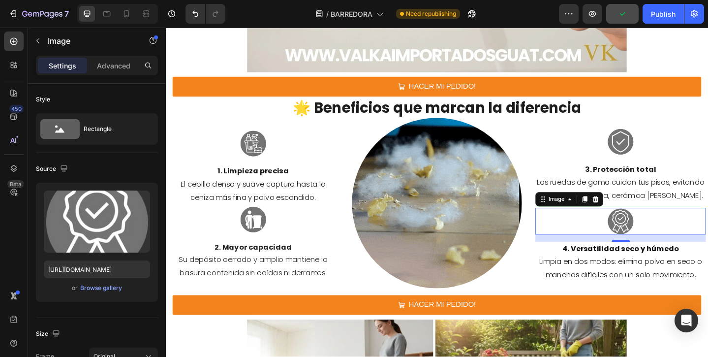
click at [650, 249] on img at bounding box center [660, 238] width 29 height 29
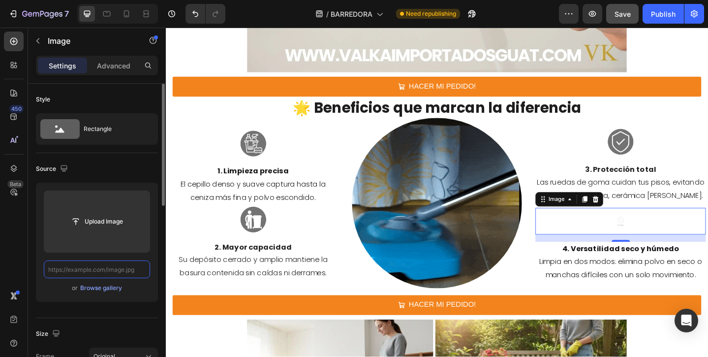
paste input "[URL][DOMAIN_NAME]"
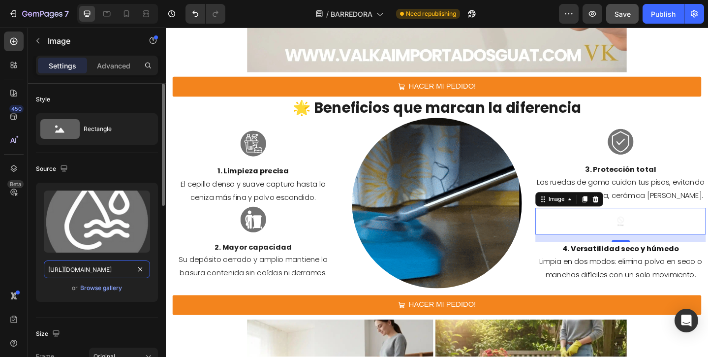
scroll to position [0, 258]
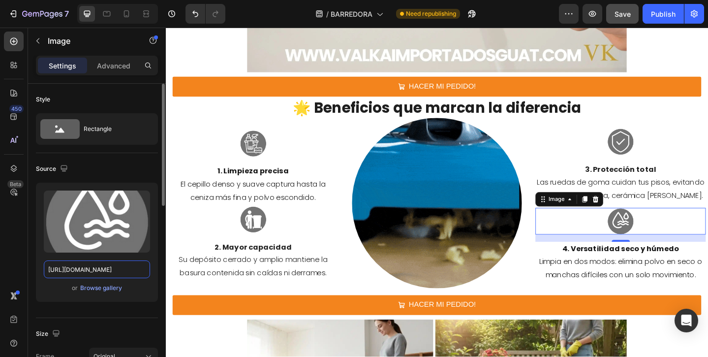
type input "[URL][DOMAIN_NAME]"
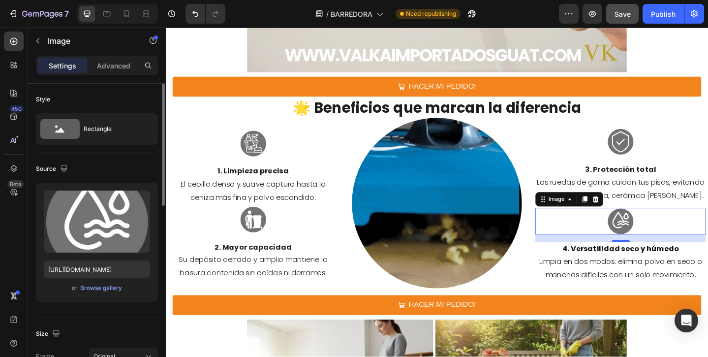
scroll to position [0, 0]
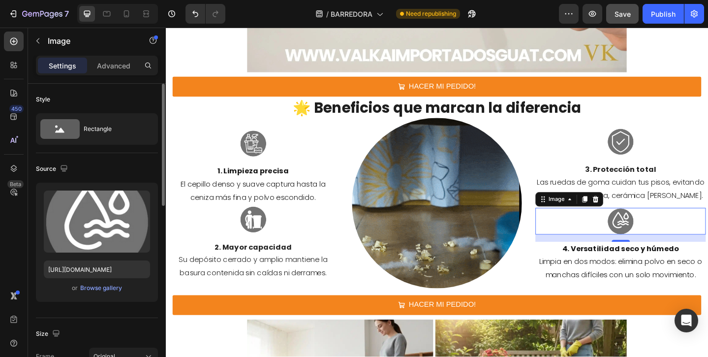
click at [129, 174] on div "Source" at bounding box center [97, 169] width 122 height 16
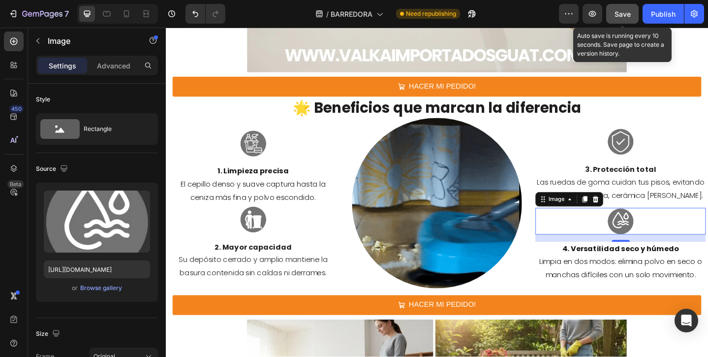
click at [632, 15] on button "Save" at bounding box center [622, 14] width 32 height 20
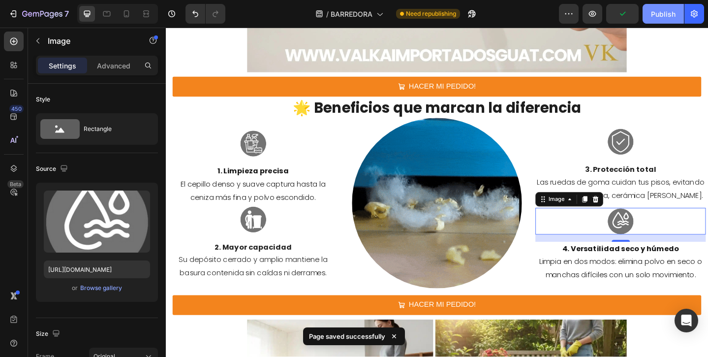
click at [654, 13] on div "Publish" at bounding box center [663, 14] width 25 height 10
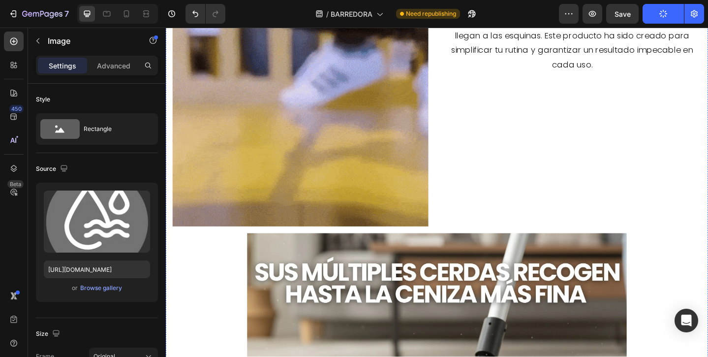
scroll to position [451, 0]
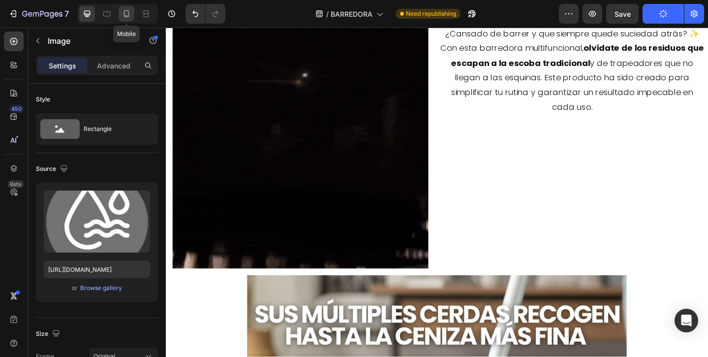
click at [129, 9] on icon at bounding box center [127, 14] width 10 height 10
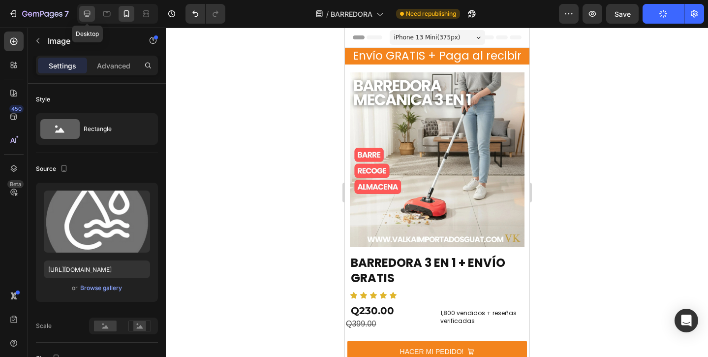
click at [83, 13] on icon at bounding box center [87, 14] width 10 height 10
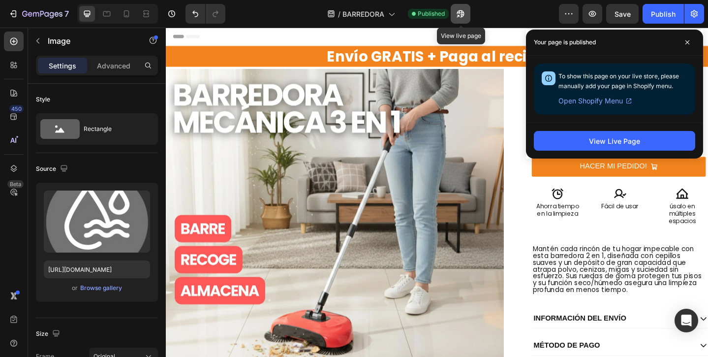
click at [466, 13] on button "button" at bounding box center [461, 14] width 20 height 20
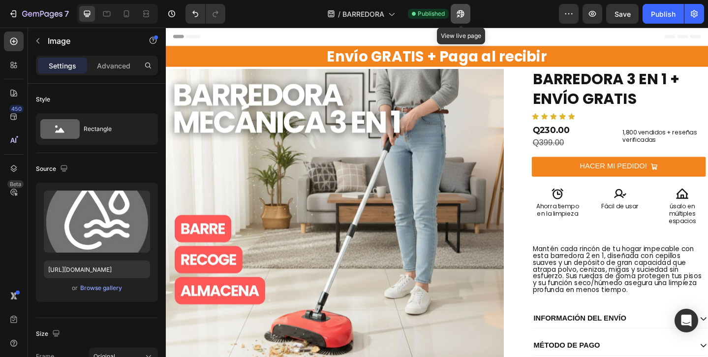
click at [465, 17] on icon "button" at bounding box center [461, 14] width 10 height 10
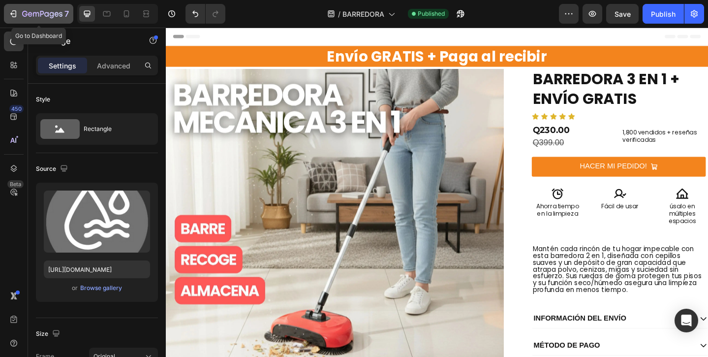
click at [49, 13] on icon "button" at bounding box center [42, 14] width 40 height 8
